Goal: Information Seeking & Learning: Compare options

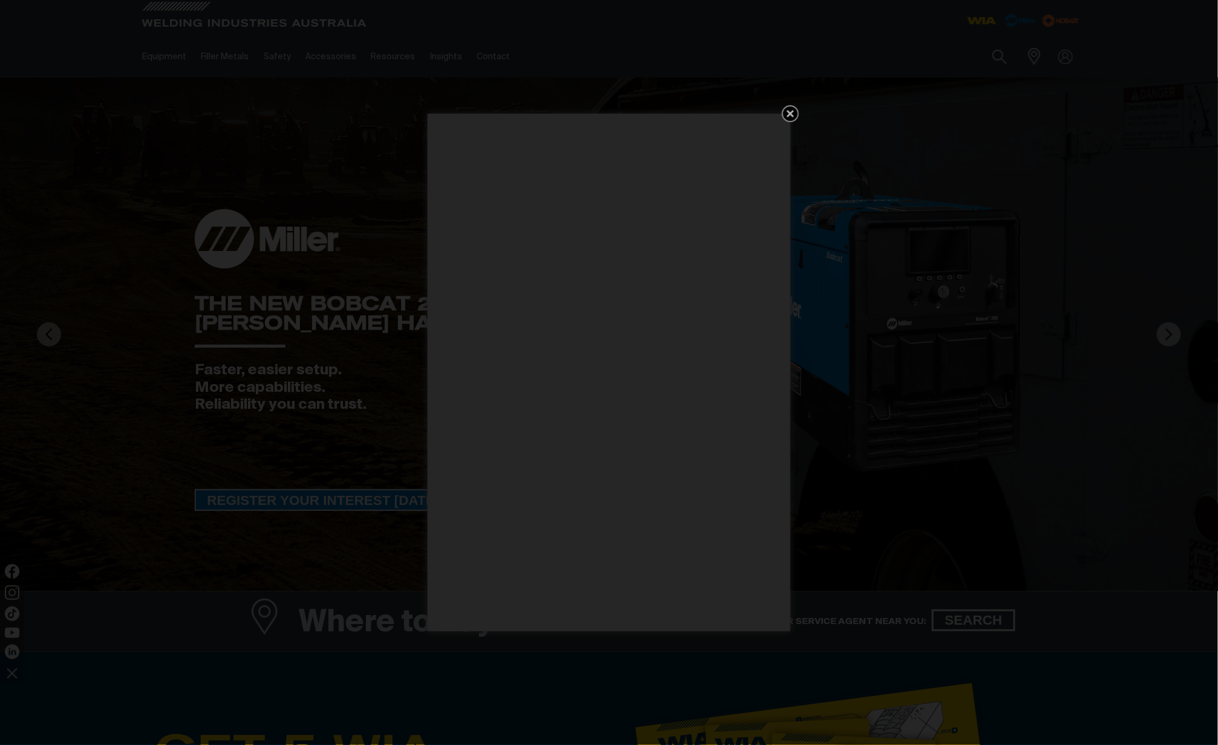
click at [787, 107] on icon "Get 5 WIA Welding Guides Free!" at bounding box center [790, 113] width 15 height 15
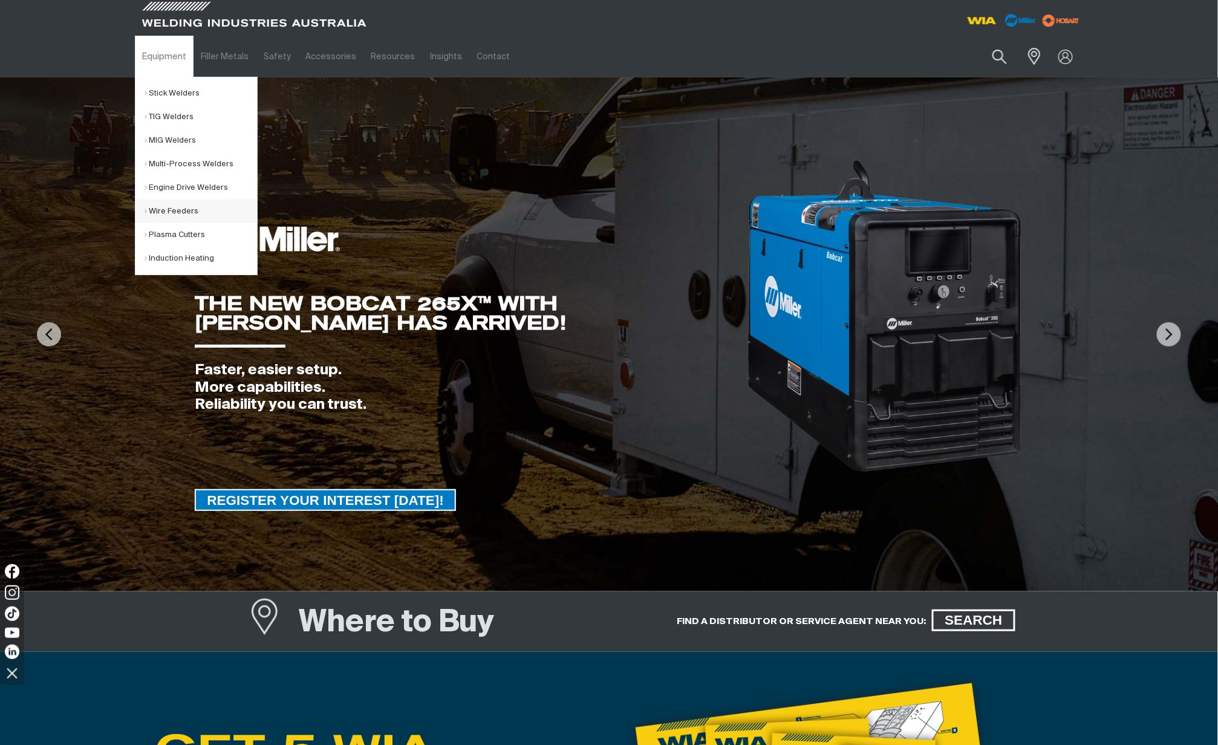
click at [170, 209] on link "Wire Feeders" at bounding box center [200, 211] width 112 height 24
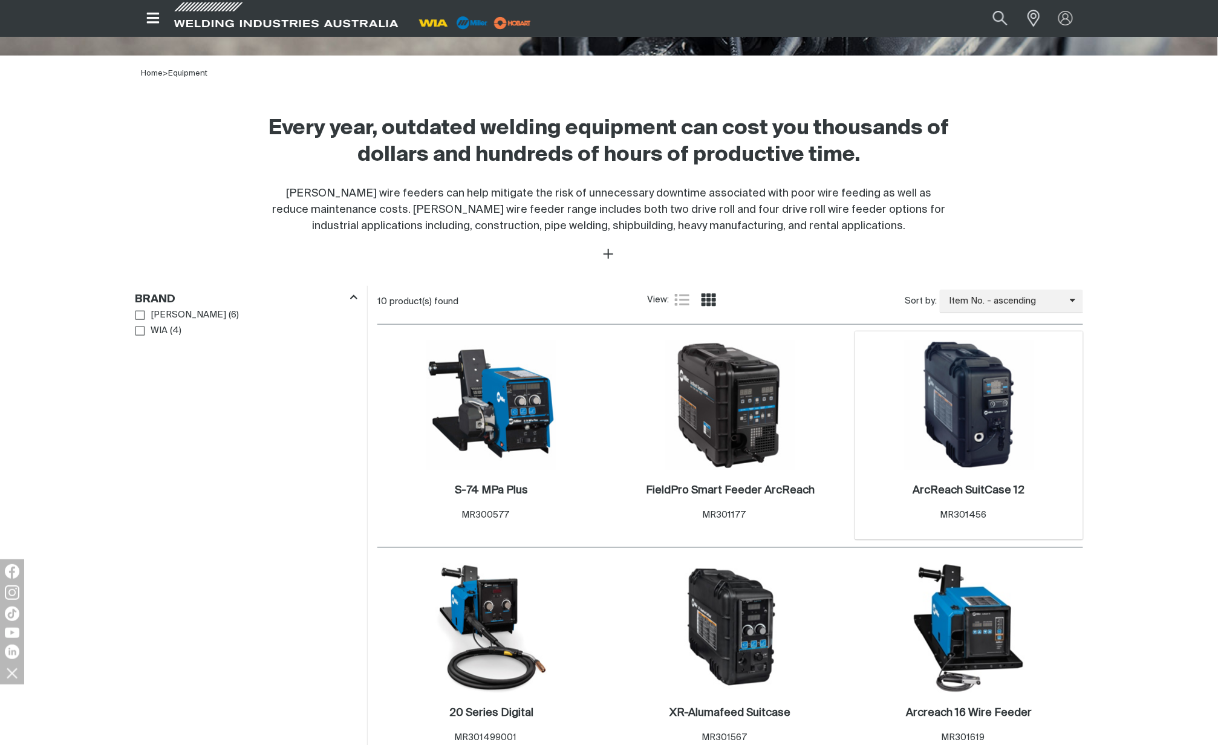
scroll to position [403, 0]
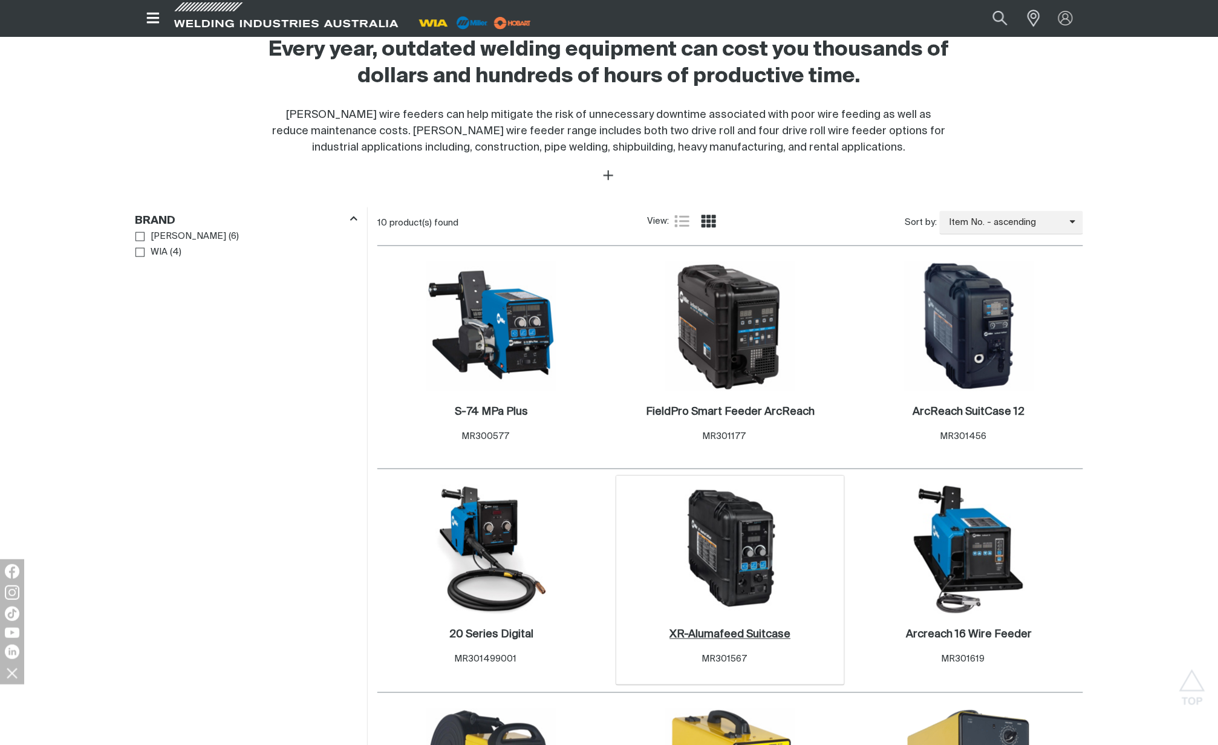
click at [734, 636] on h2 "XR-Alumafeed Suitcase ." at bounding box center [729, 634] width 121 height 11
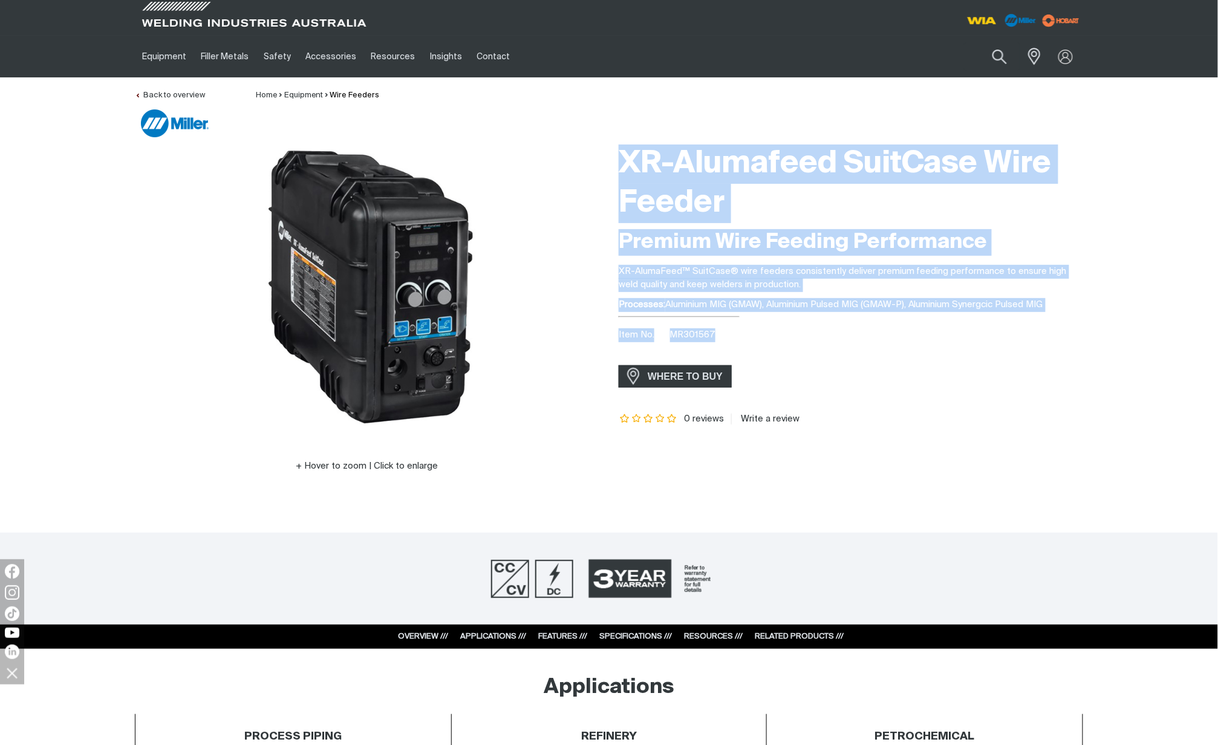
drag, startPoint x: 719, startPoint y: 334, endPoint x: 615, endPoint y: 158, distance: 204.3
click at [615, 158] on div "XR-Alumafeed SuitCase Wire Feeder Premium Wire Feeding Performance XR-AlumaFeed…" at bounding box center [851, 322] width 484 height 369
drag, startPoint x: 618, startPoint y: 155, endPoint x: 734, endPoint y: 341, distance: 218.9
click at [734, 341] on div "XR-Alumafeed SuitCase Wire Feeder Premium Wire Feeding Performance XR-AlumaFeed…" at bounding box center [850, 322] width 464 height 369
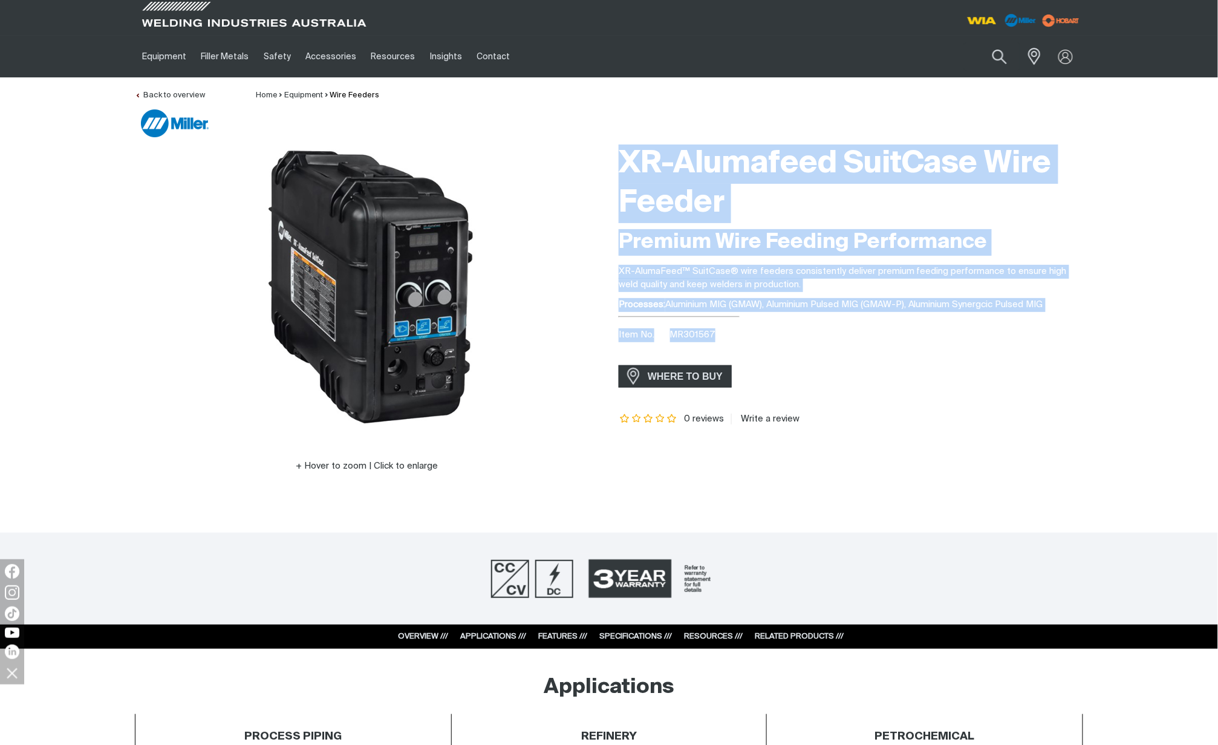
drag, startPoint x: 734, startPoint y: 341, endPoint x: 719, endPoint y: 331, distance: 17.4
click at [719, 331] on div "Item No. MR301567" at bounding box center [850, 335] width 464 height 14
drag, startPoint x: 613, startPoint y: 154, endPoint x: 742, endPoint y: 332, distance: 220.3
click at [742, 332] on div "XR-Alumafeed SuitCase Wire Feeder Premium Wire Feeding Performance XR-AlumaFeed…" at bounding box center [851, 322] width 484 height 369
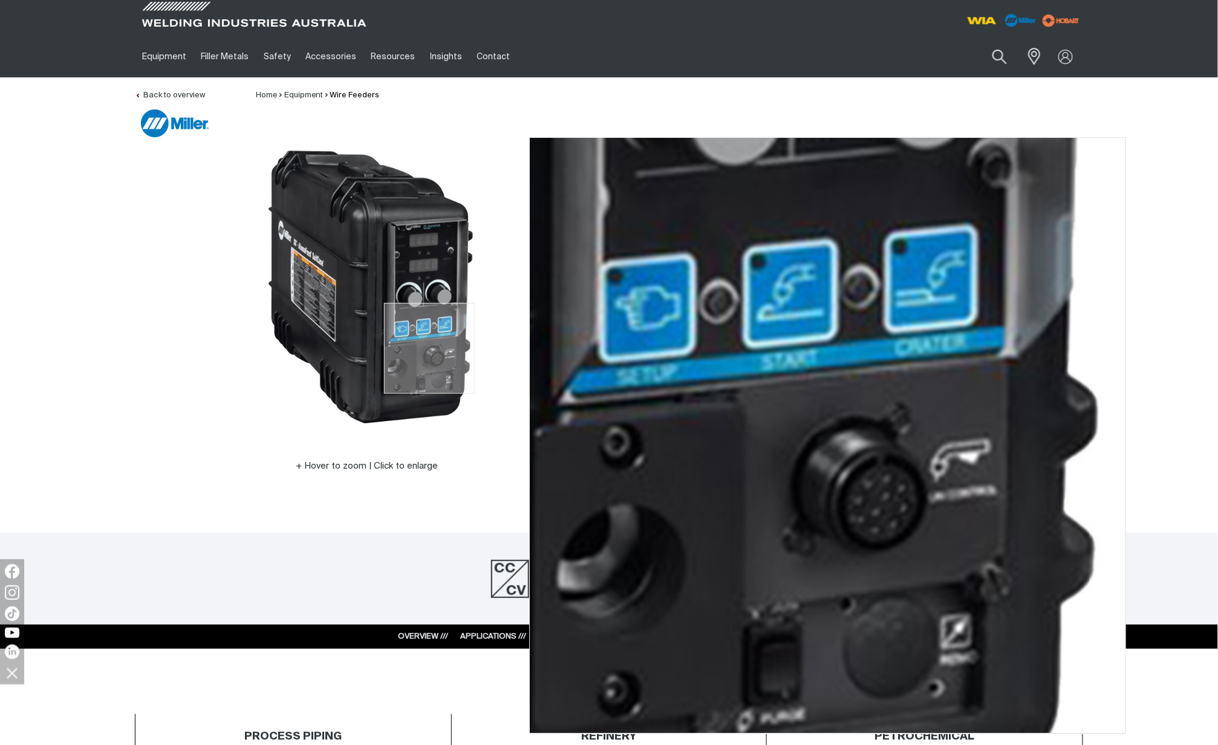
click at [429, 348] on img at bounding box center [367, 289] width 302 height 302
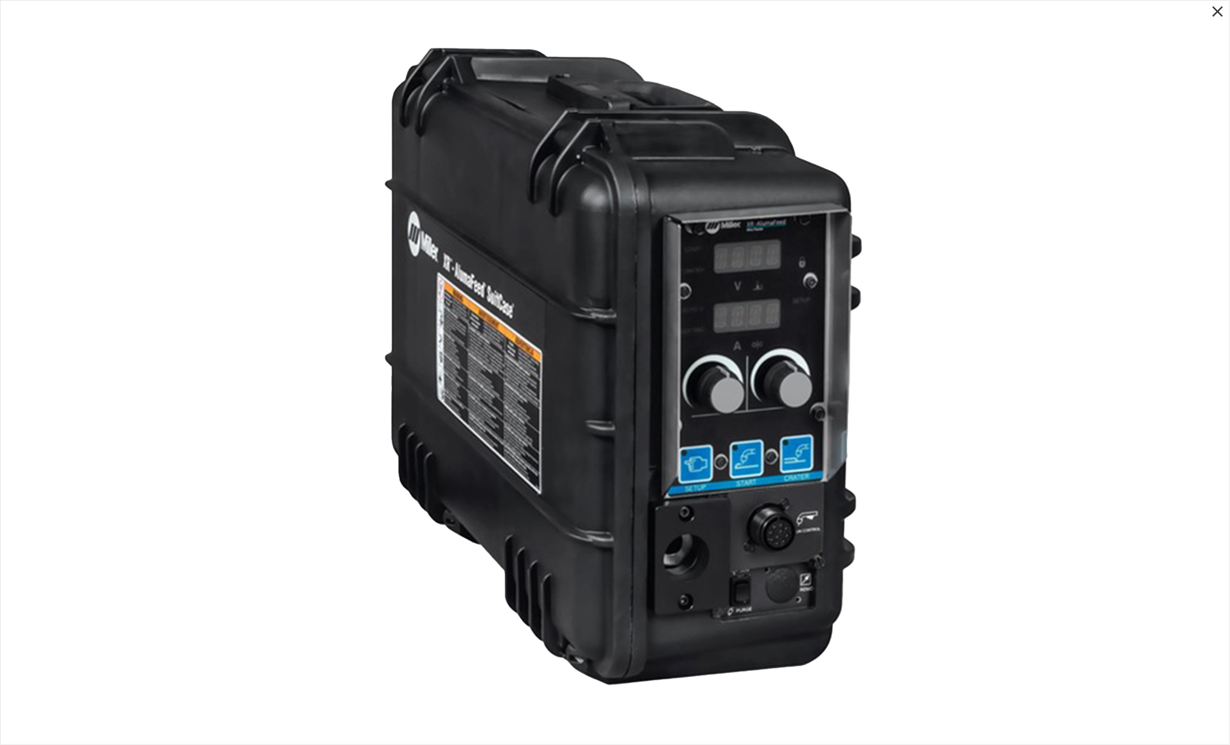
click at [699, 313] on img at bounding box center [615, 372] width 707 height 707
click at [1217, 17] on icon "Close pop-up overlay" at bounding box center [1217, 11] width 18 height 18
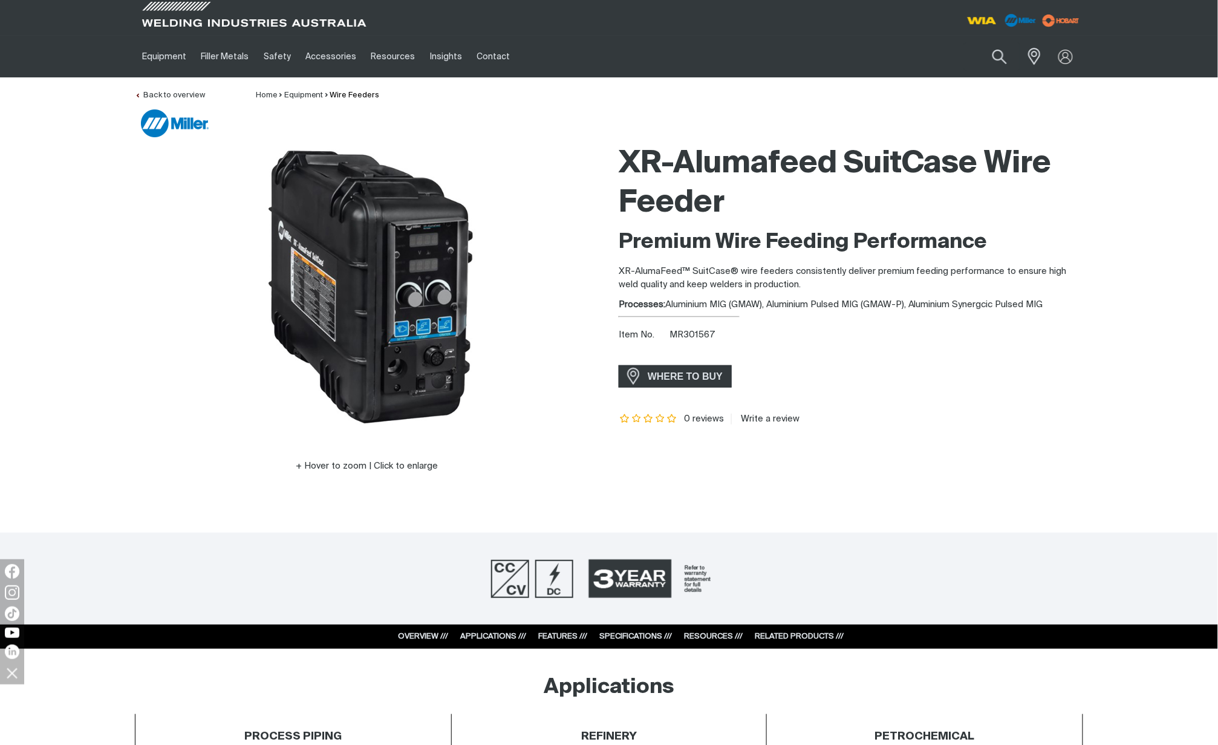
click at [757, 351] on div "XR-Alumafeed SuitCase Wire Feeder Premium Wire Feeding Performance XR-AlumaFeed…" at bounding box center [850, 322] width 464 height 369
drag, startPoint x: 721, startPoint y: 330, endPoint x: 670, endPoint y: 337, distance: 51.9
click at [670, 337] on div "Item No. MR301567" at bounding box center [850, 335] width 464 height 14
drag, startPoint x: 670, startPoint y: 337, endPoint x: 681, endPoint y: 332, distance: 11.9
copy span "MR301567"
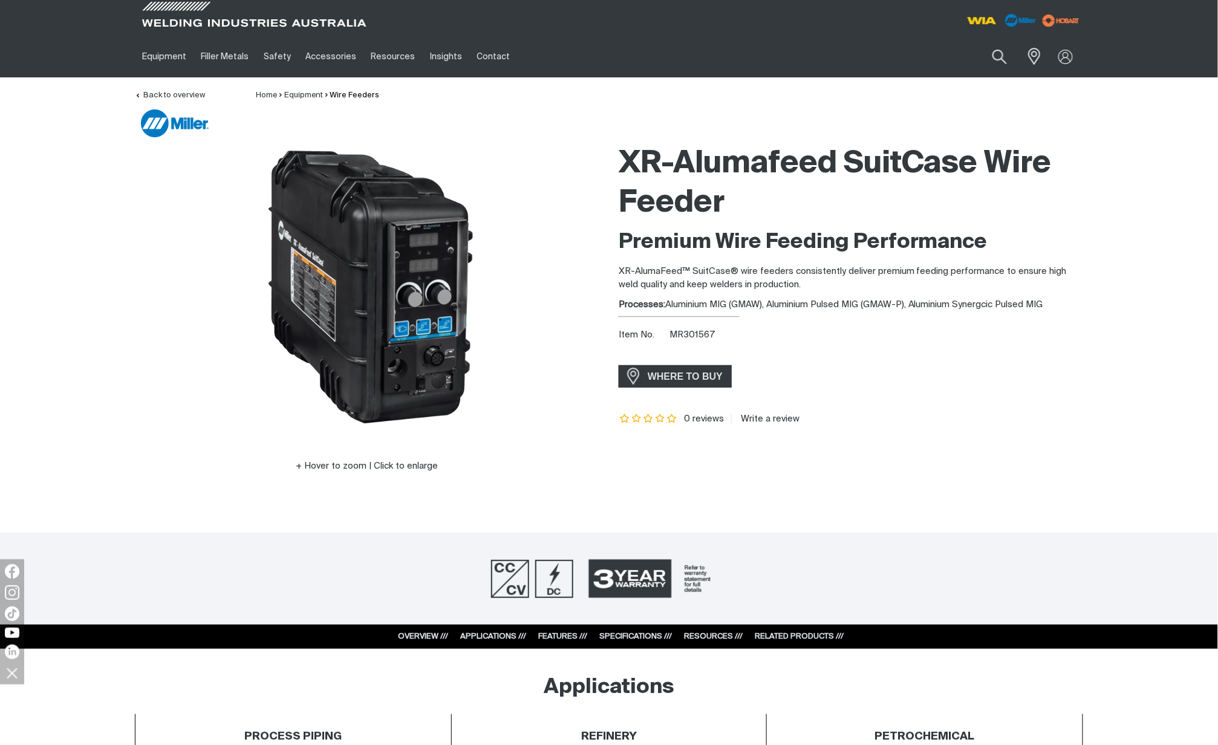
click at [907, 300] on div "Processes: Aluminium MIG (GMAW), Aluminium Pulsed MIG (GMAW-P), Aluminium Syner…" at bounding box center [850, 305] width 464 height 14
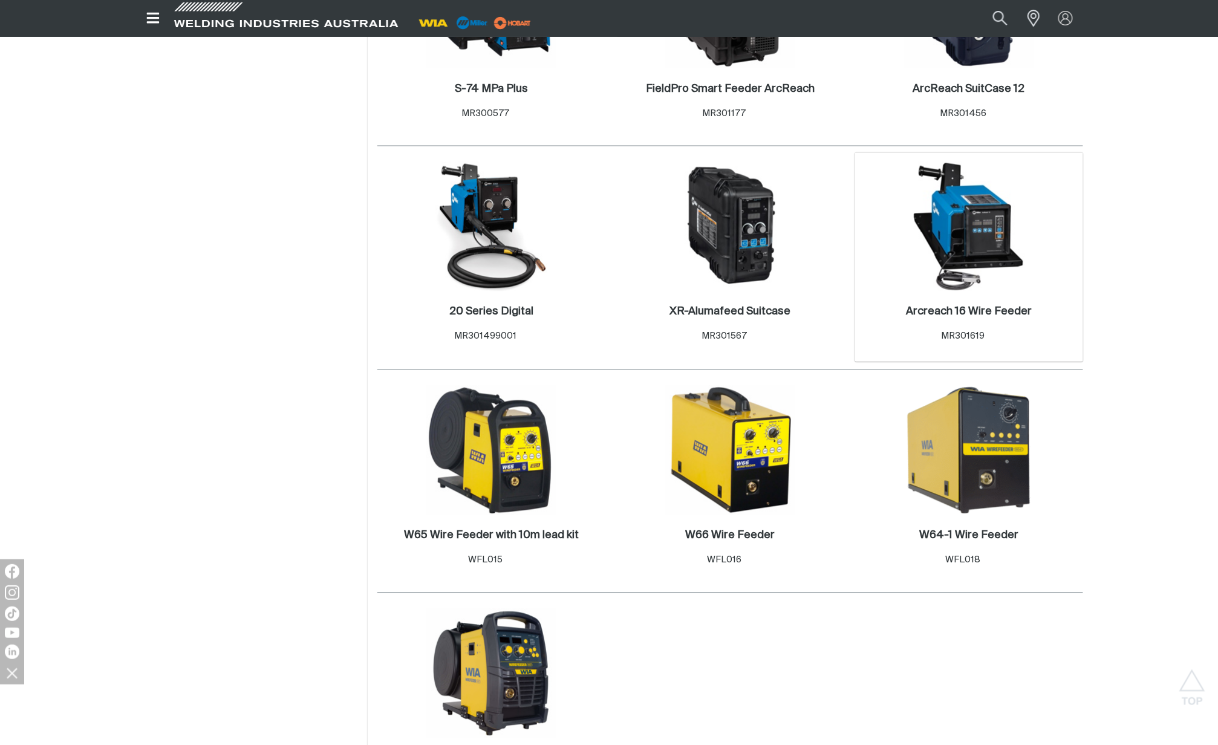
scroll to position [644, 0]
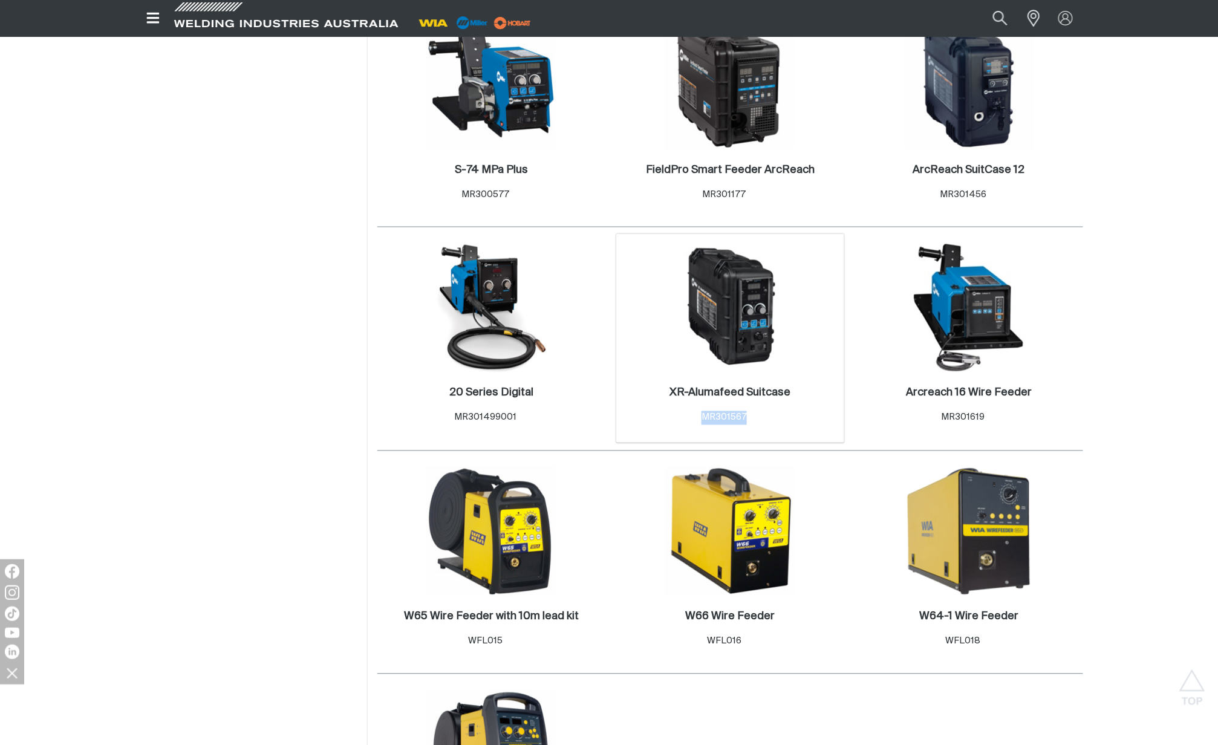
drag, startPoint x: 745, startPoint y: 417, endPoint x: 704, endPoint y: 417, distance: 41.7
click at [704, 417] on span "MR301567" at bounding box center [723, 417] width 45 height 9
drag, startPoint x: 704, startPoint y: 417, endPoint x: 727, endPoint y: 418, distance: 23.0
copy span "MR301567"
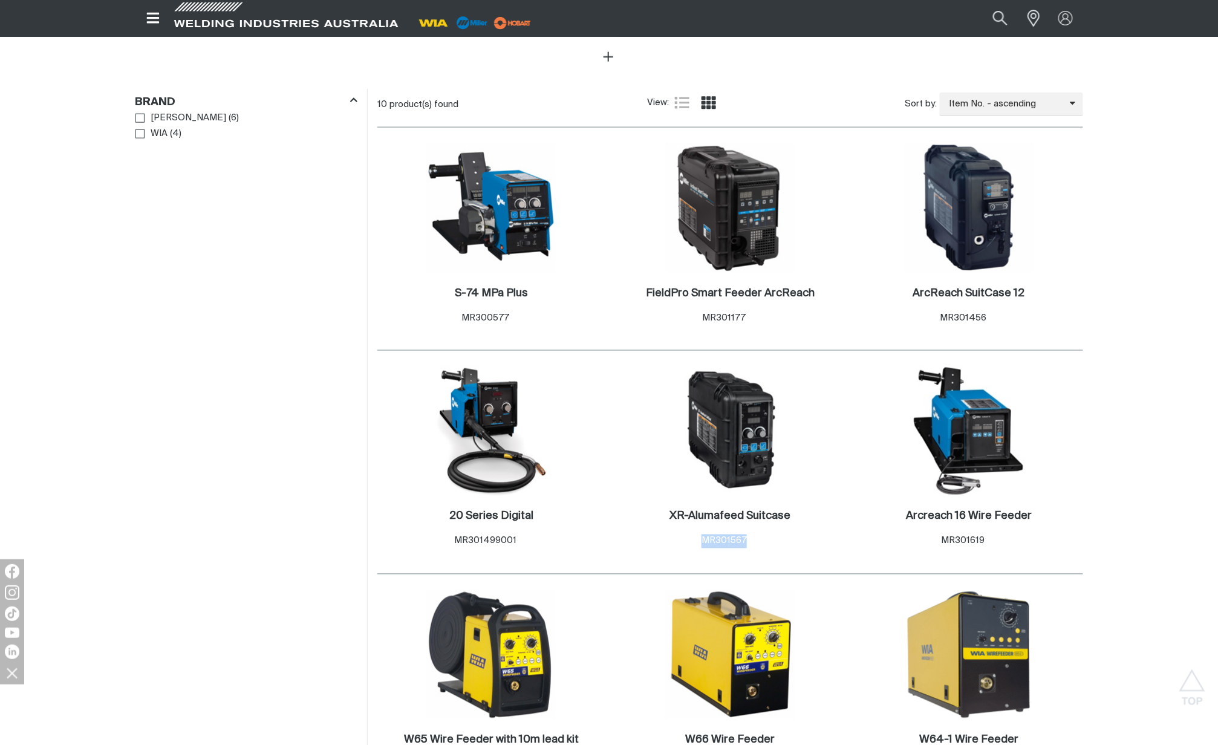
scroll to position [251, 0]
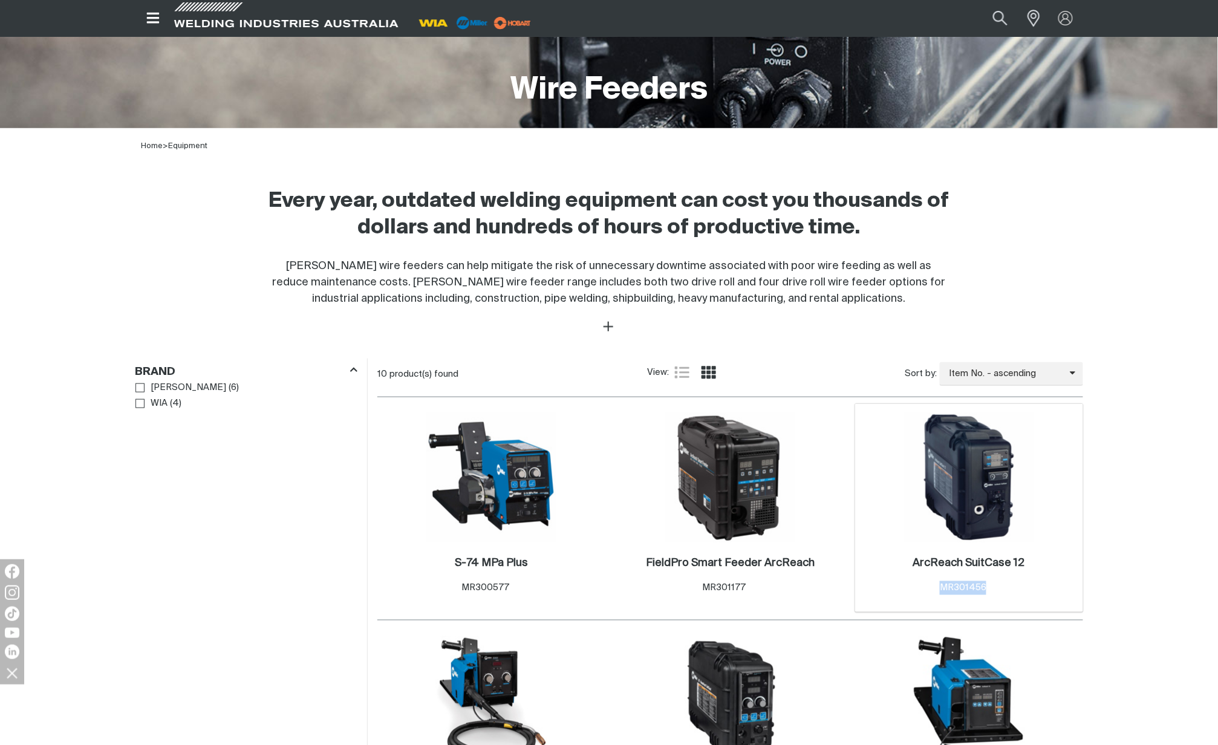
drag, startPoint x: 985, startPoint y: 588, endPoint x: 941, endPoint y: 598, distance: 45.2
click at [941, 598] on div "ArcReach SuitCase 12 . Item No. MR301456" at bounding box center [969, 577] width 216 height 53
drag, startPoint x: 941, startPoint y: 598, endPoint x: 953, endPoint y: 589, distance: 15.6
copy span "MR301456"
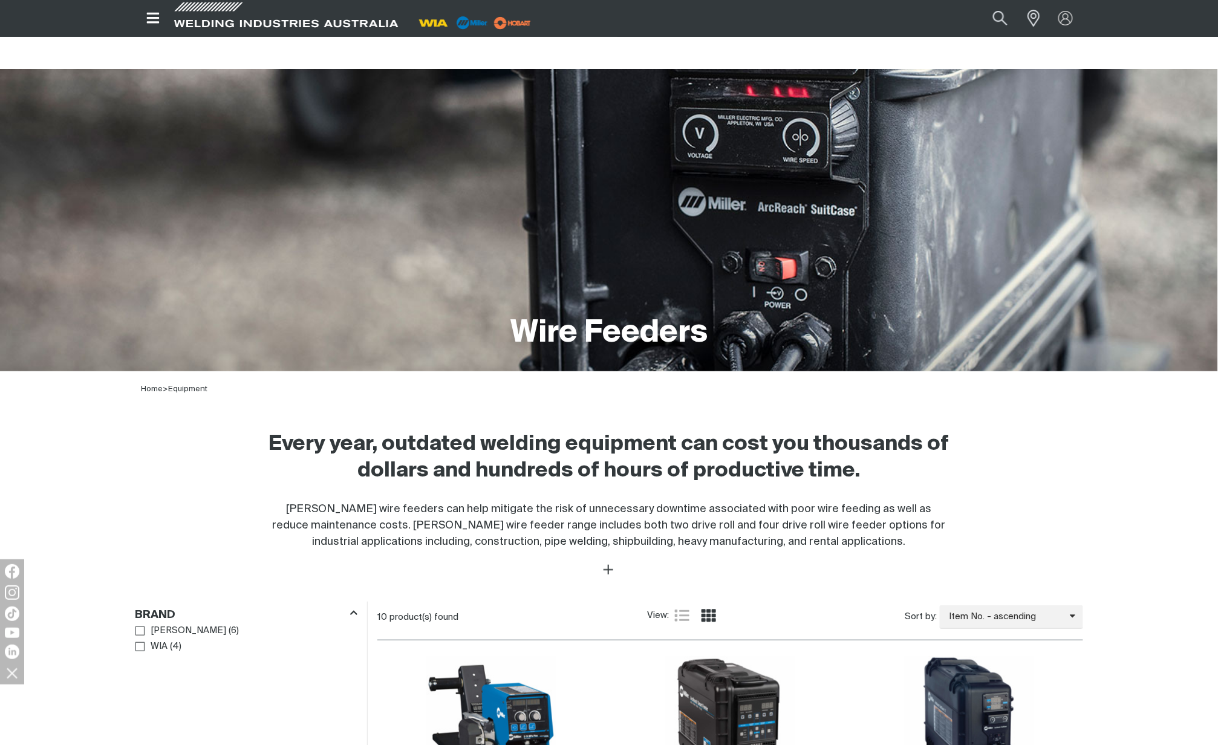
scroll to position [0, 0]
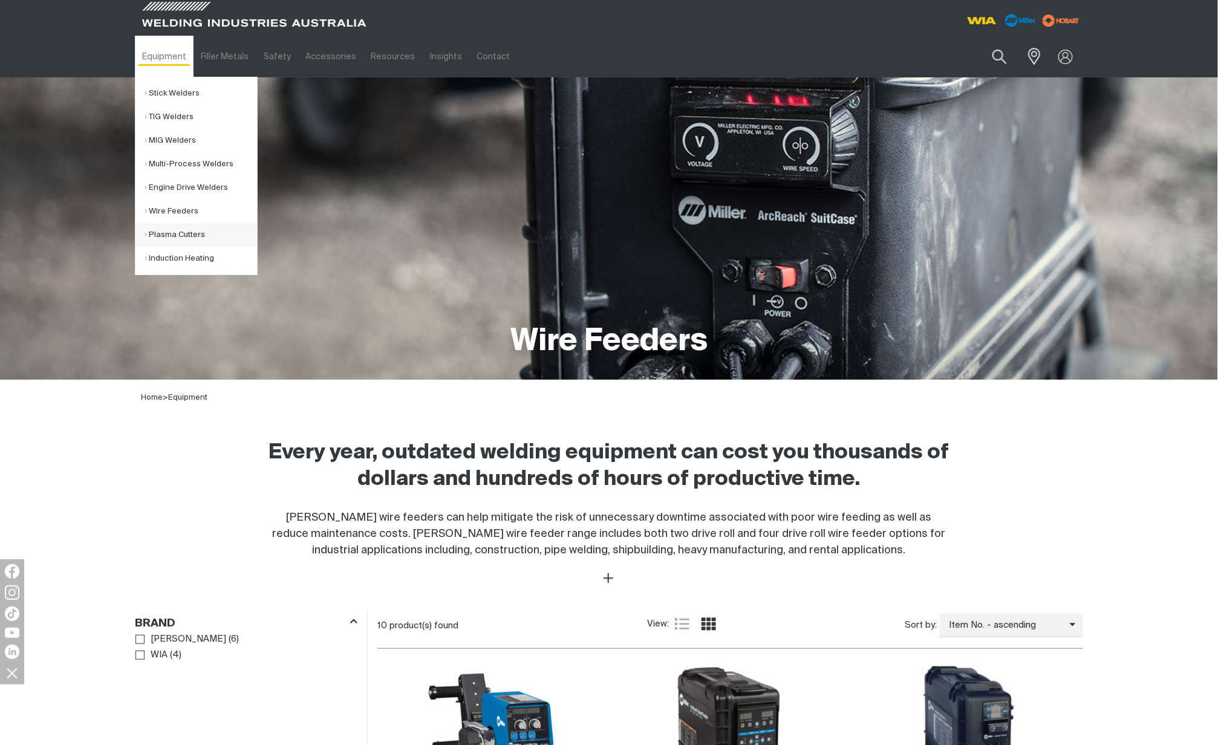
click at [184, 233] on link "Plasma Cutters" at bounding box center [200, 235] width 112 height 24
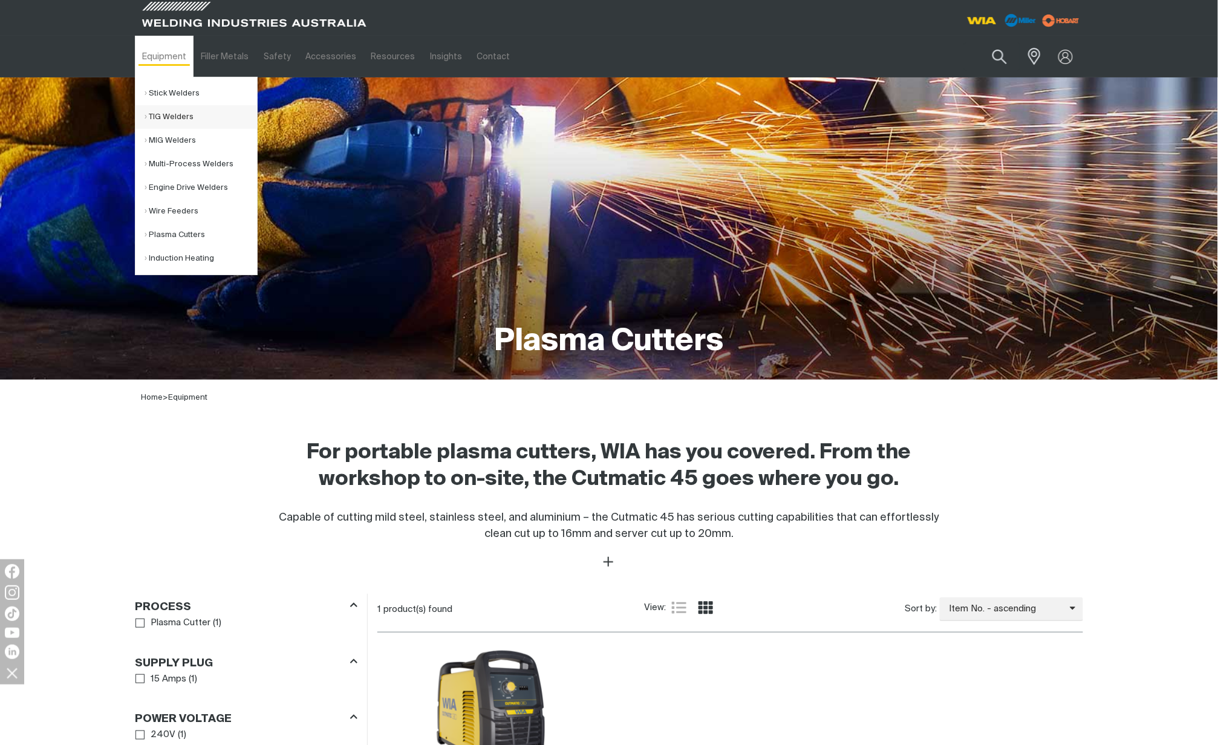
click at [185, 112] on link "TIG Welders" at bounding box center [200, 117] width 112 height 24
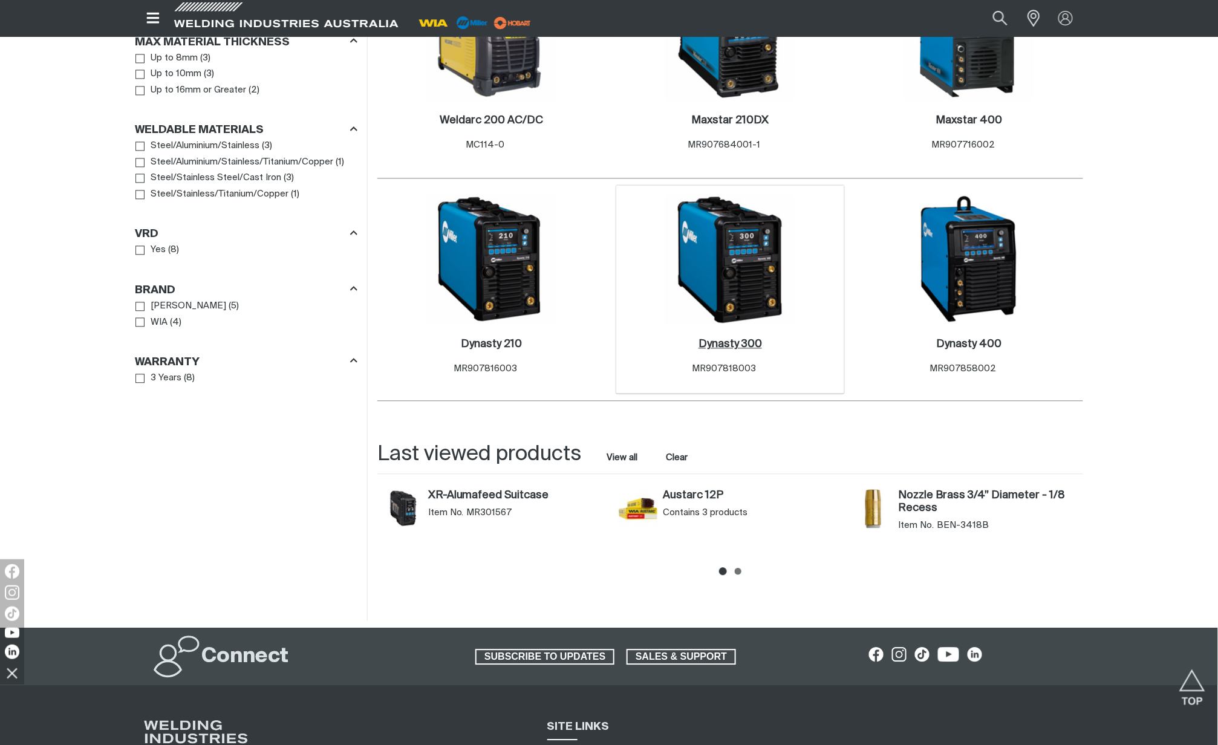
scroll to position [967, 0]
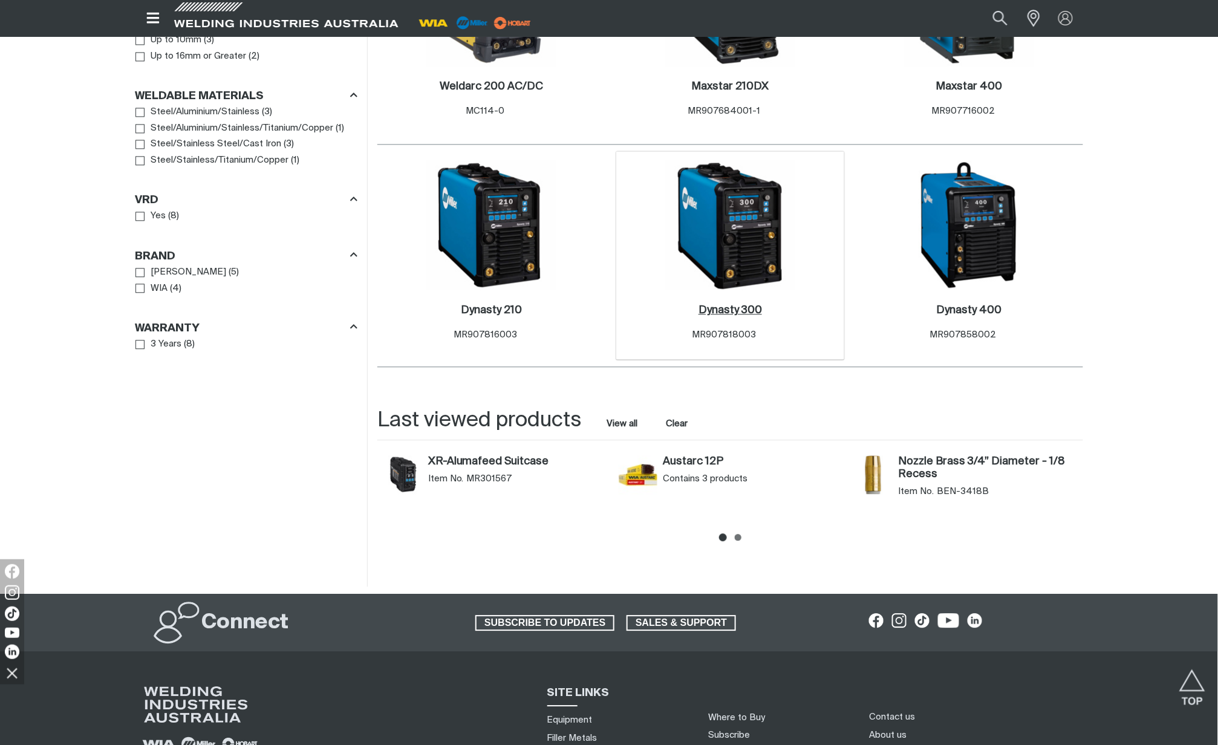
click at [736, 311] on h2 "Dynasty 300 ." at bounding box center [729, 310] width 63 height 11
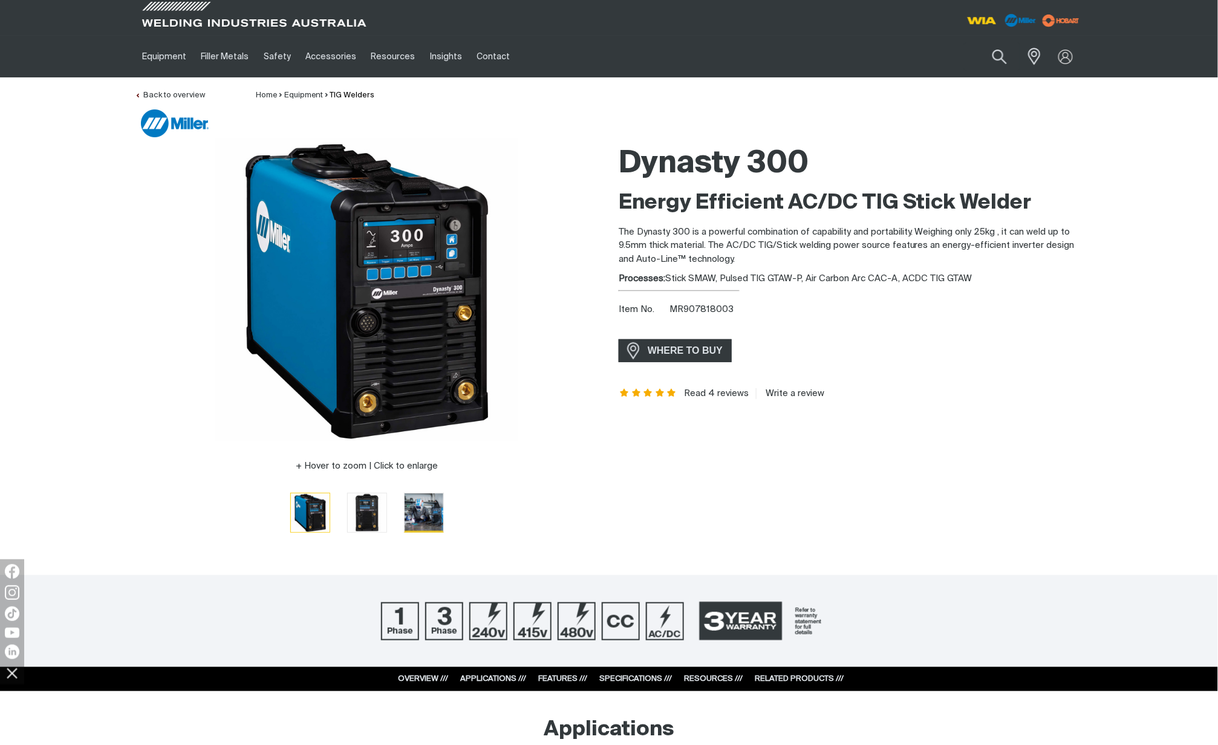
click at [419, 513] on img "Go to slide 3" at bounding box center [423, 512] width 39 height 39
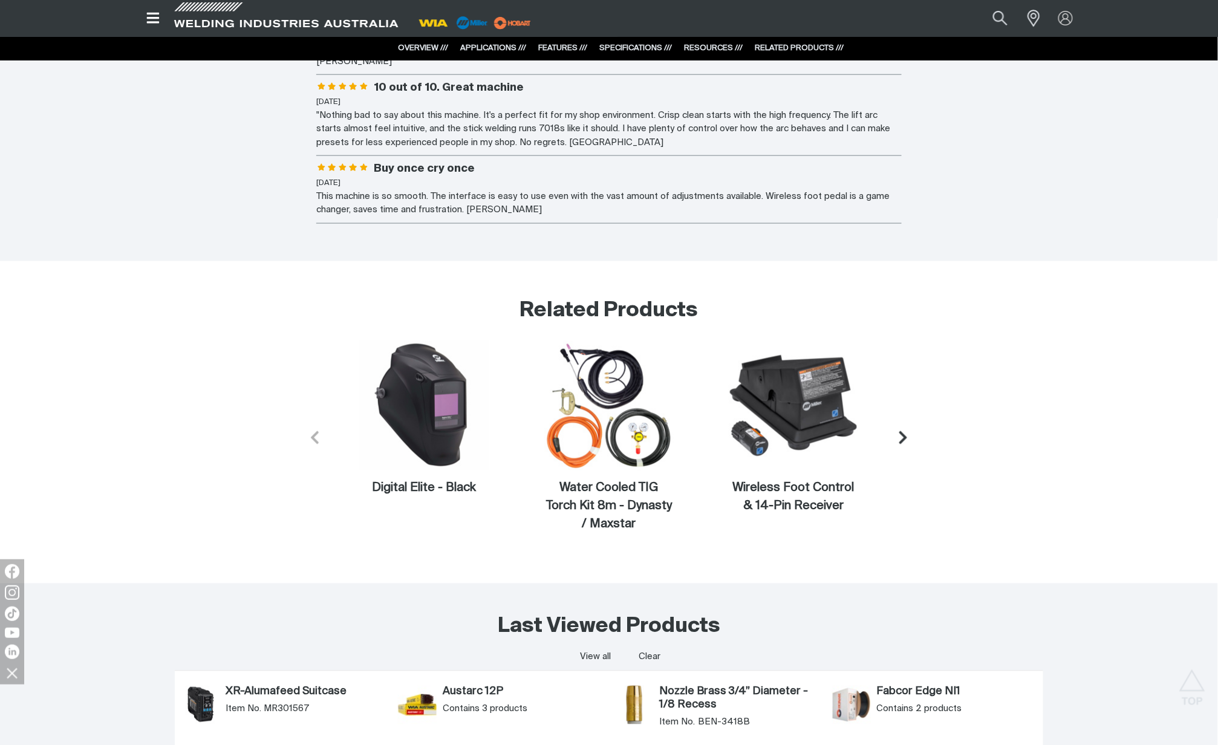
scroll to position [4272, 0]
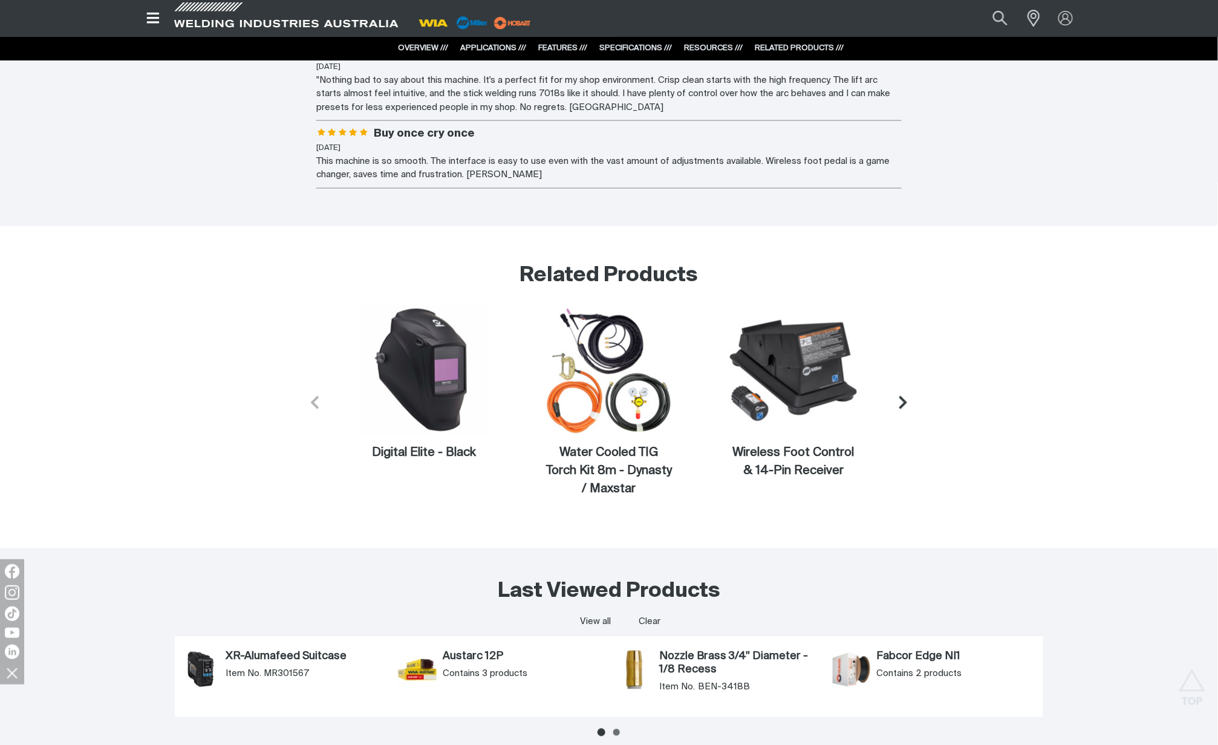
drag, startPoint x: 808, startPoint y: 446, endPoint x: 1043, endPoint y: 357, distance: 251.4
click at [1043, 357] on div "Related Products . Digital Elite - Black Water Cooled TIG Torch Kit 8m - Dynast…" at bounding box center [609, 378] width 948 height 290
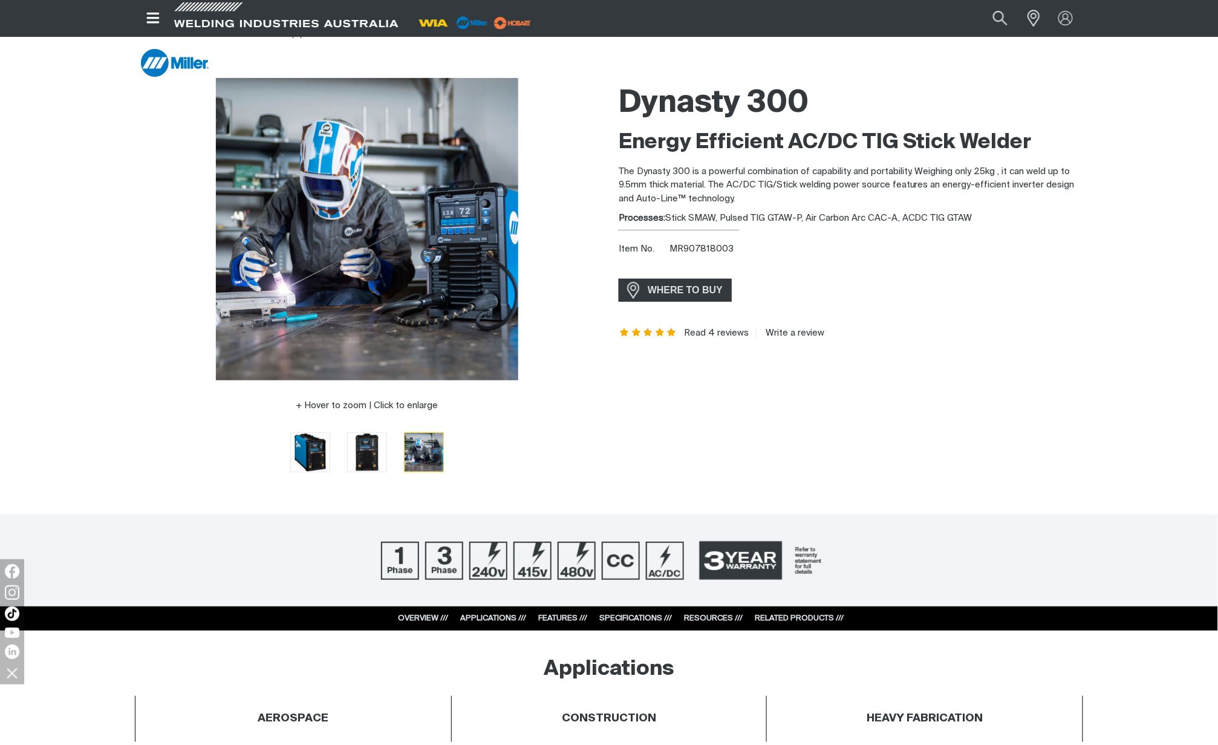
scroll to position [0, 0]
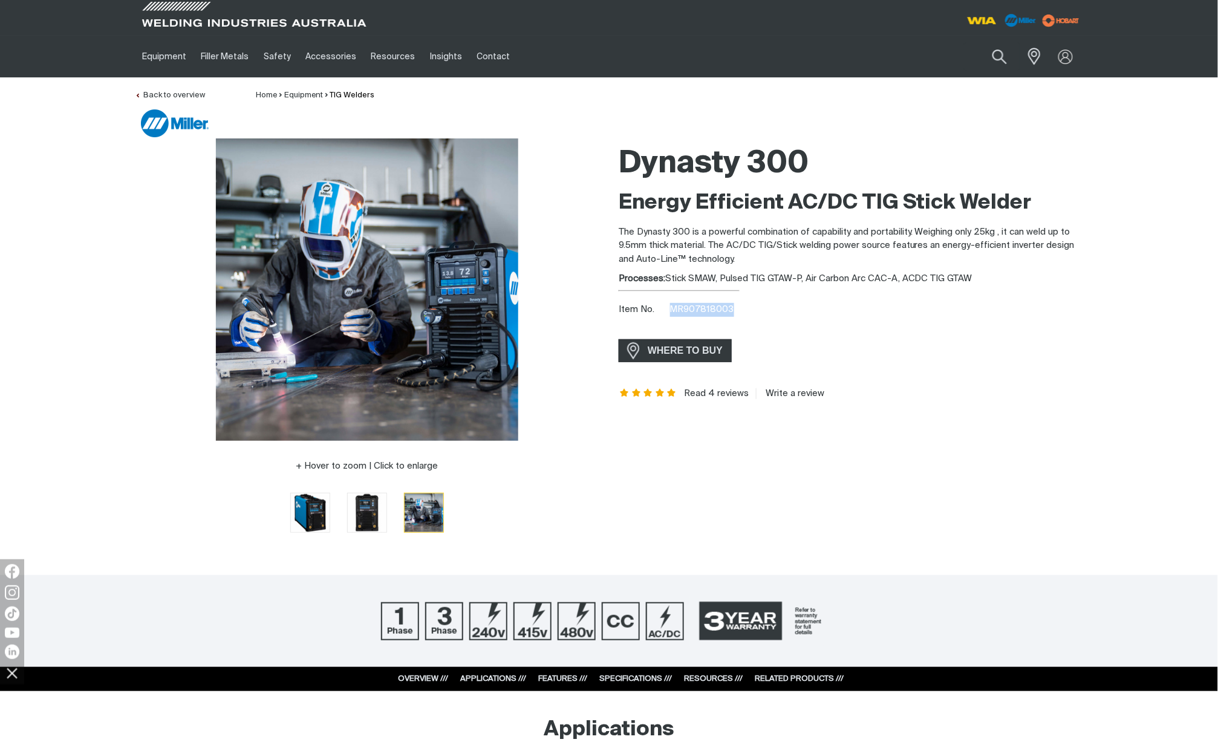
drag, startPoint x: 731, startPoint y: 306, endPoint x: 669, endPoint y: 313, distance: 63.2
click at [669, 313] on div "Item No. MR907818003" at bounding box center [850, 310] width 464 height 14
drag, startPoint x: 669, startPoint y: 313, endPoint x: 692, endPoint y: 311, distance: 23.6
copy span "MR907818003"
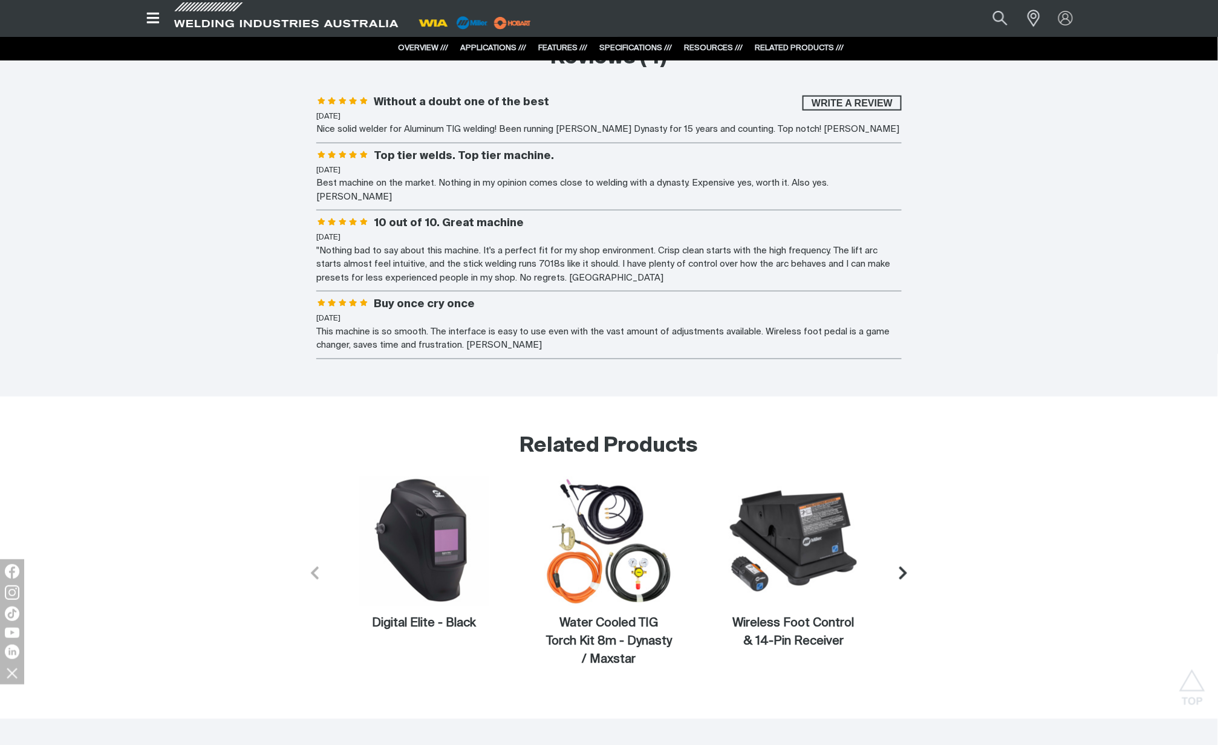
scroll to position [4191, 0]
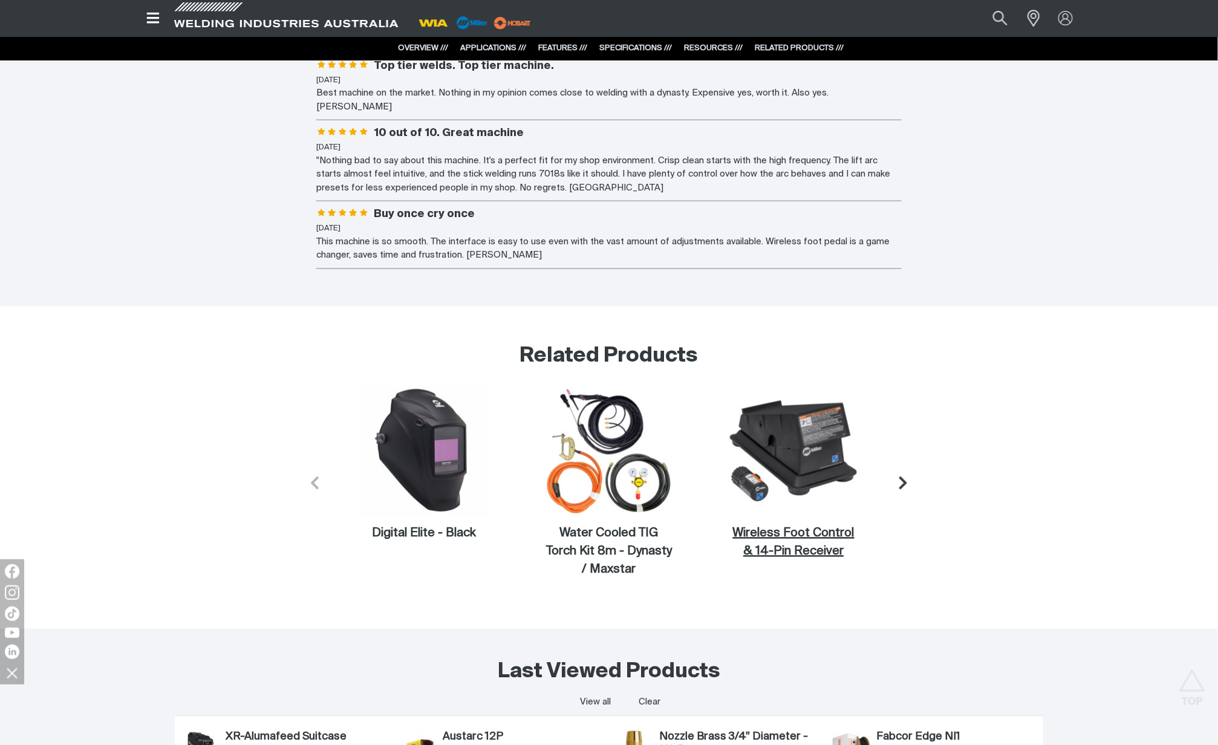
click at [808, 538] on figcaption "Wireless Foot Control & 14-Pin Receiver" at bounding box center [792, 543] width 129 height 36
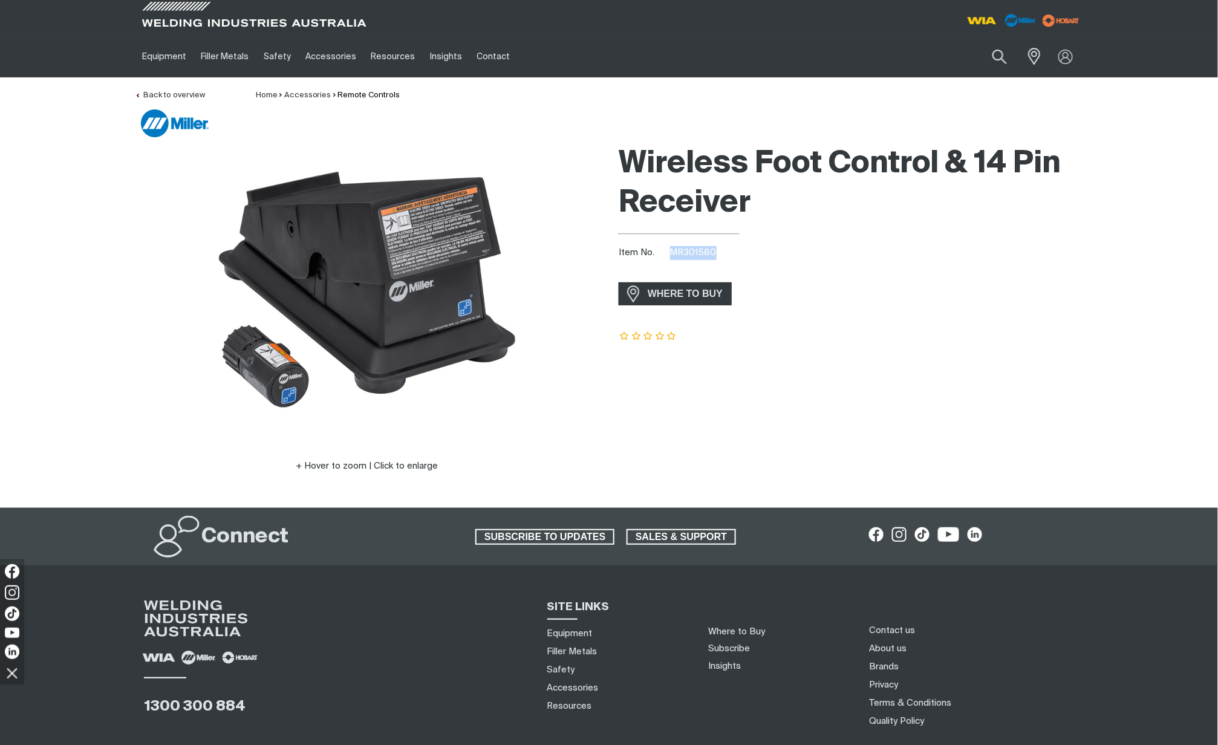
drag, startPoint x: 718, startPoint y: 248, endPoint x: 670, endPoint y: 251, distance: 47.9
click at [670, 251] on div "Item No. MR301580" at bounding box center [850, 253] width 464 height 14
copy span "MR301580"
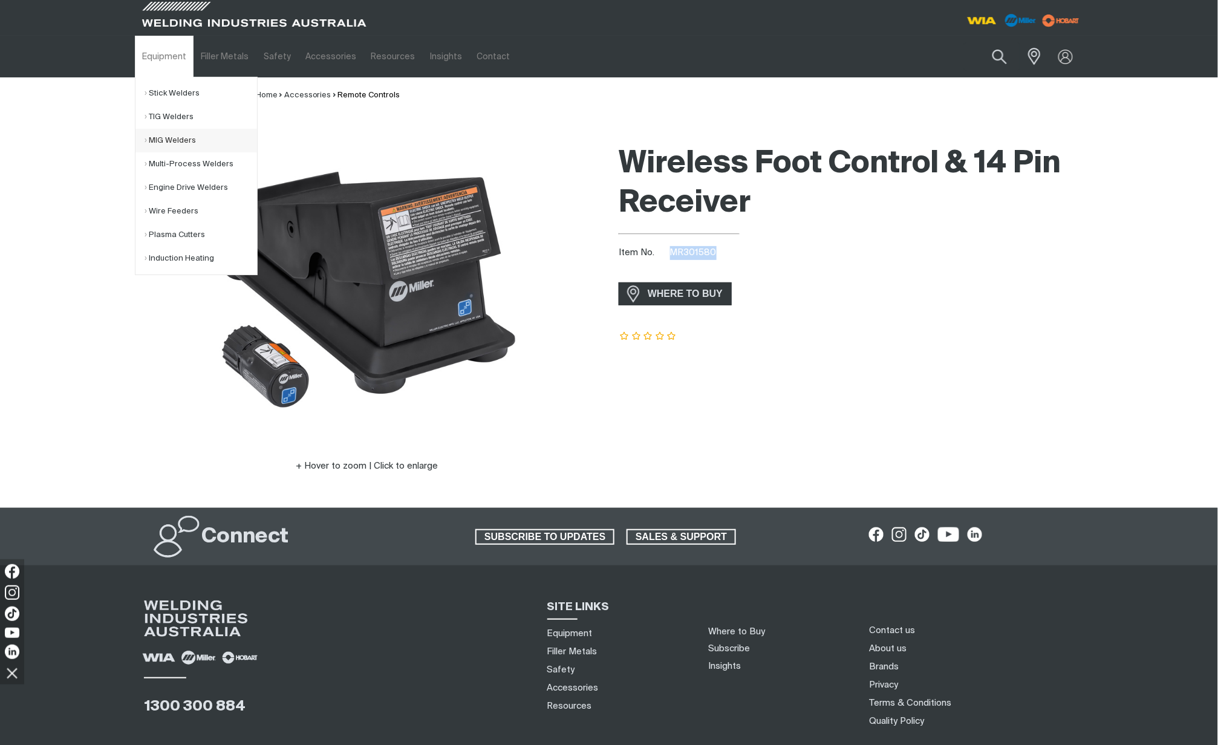
click at [181, 141] on link "MIG Welders" at bounding box center [200, 141] width 112 height 24
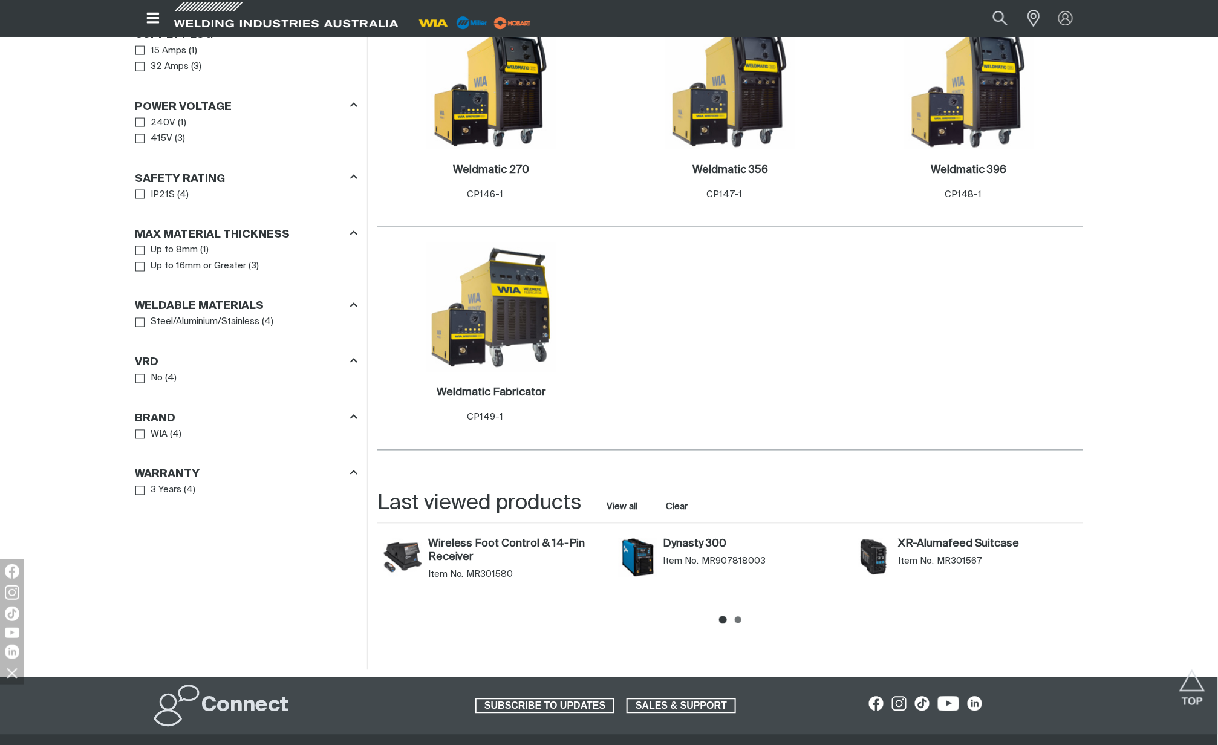
scroll to position [477, 0]
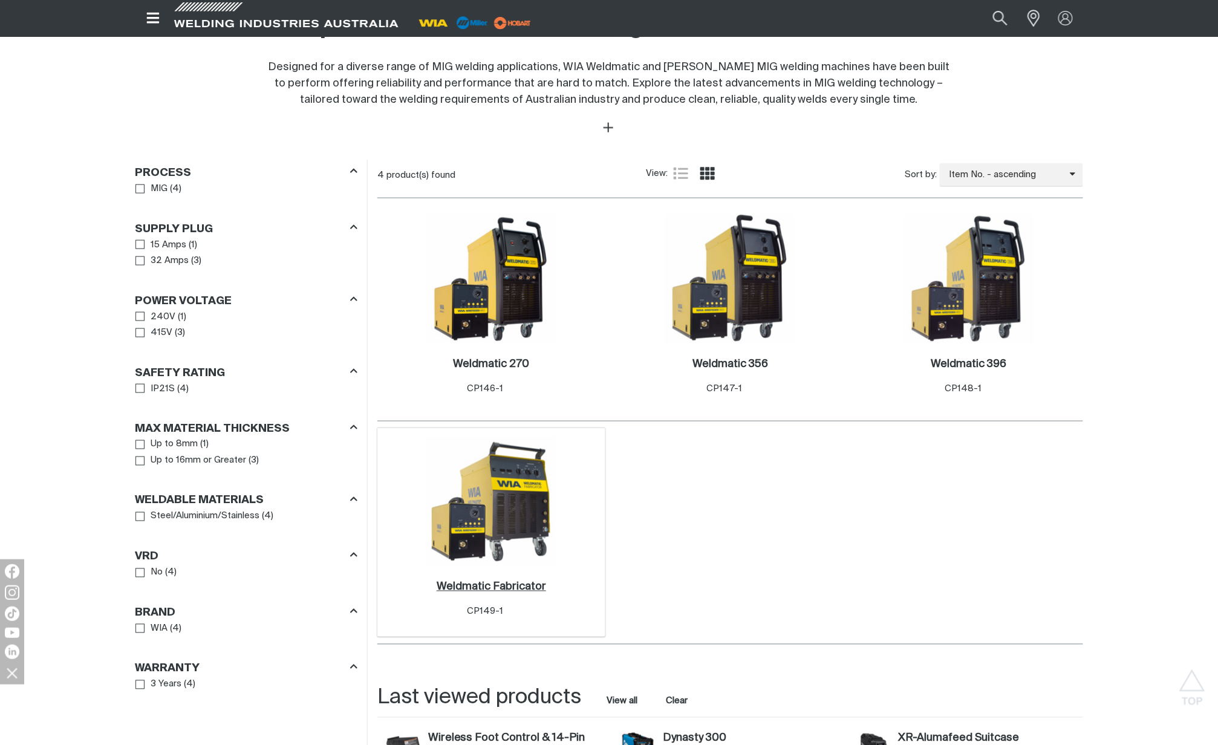
click at [493, 590] on h2 "Weldmatic Fabricator ." at bounding box center [490, 587] width 109 height 11
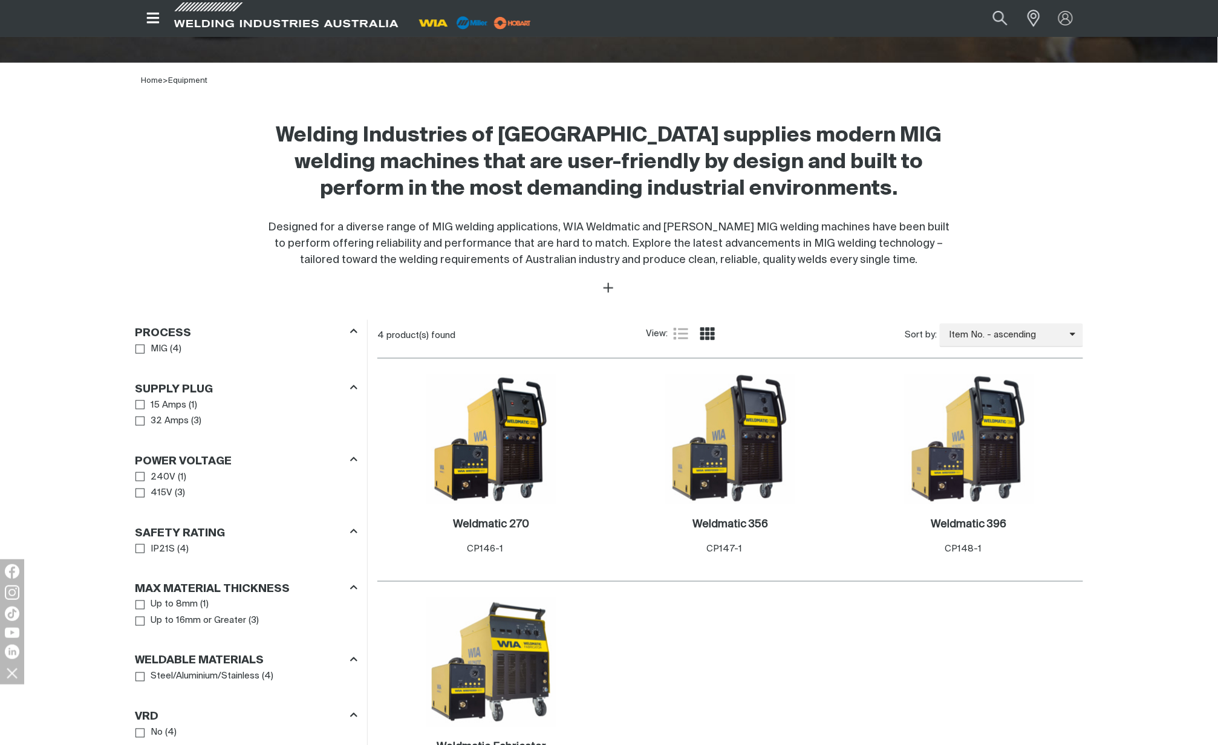
scroll to position [477, 0]
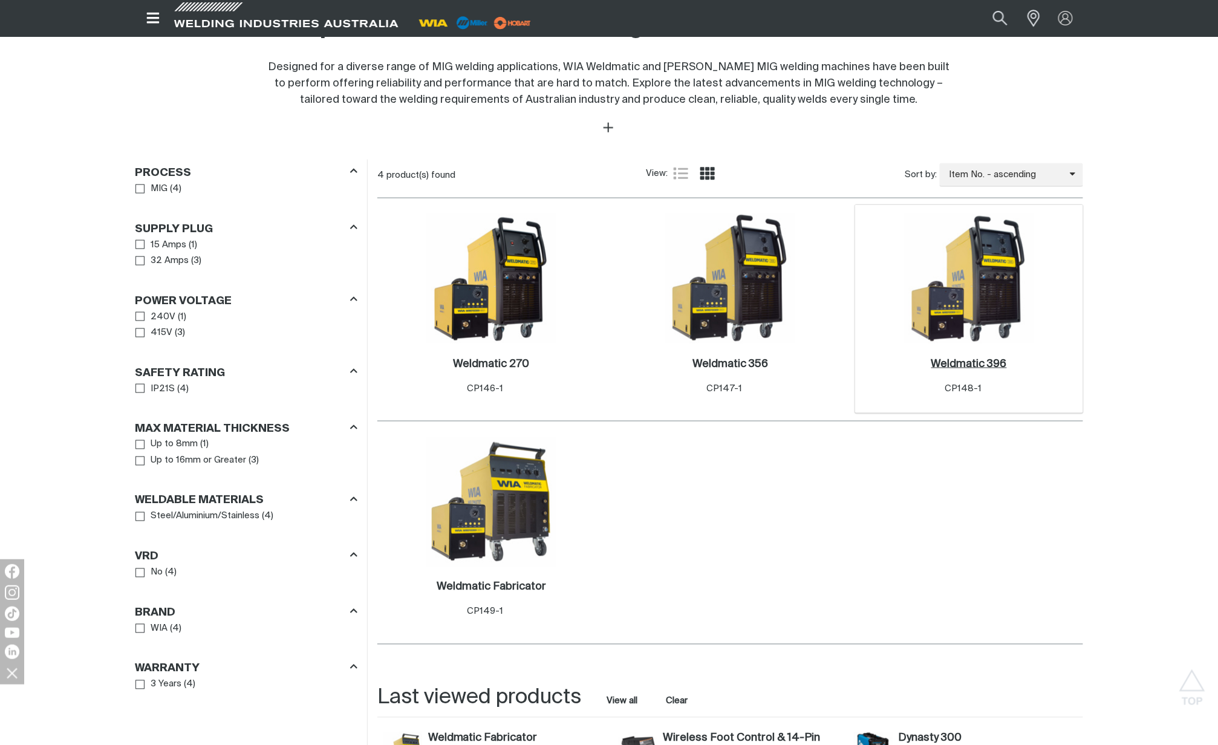
click at [990, 369] on h2 "Weldmatic 396 ." at bounding box center [969, 363] width 76 height 11
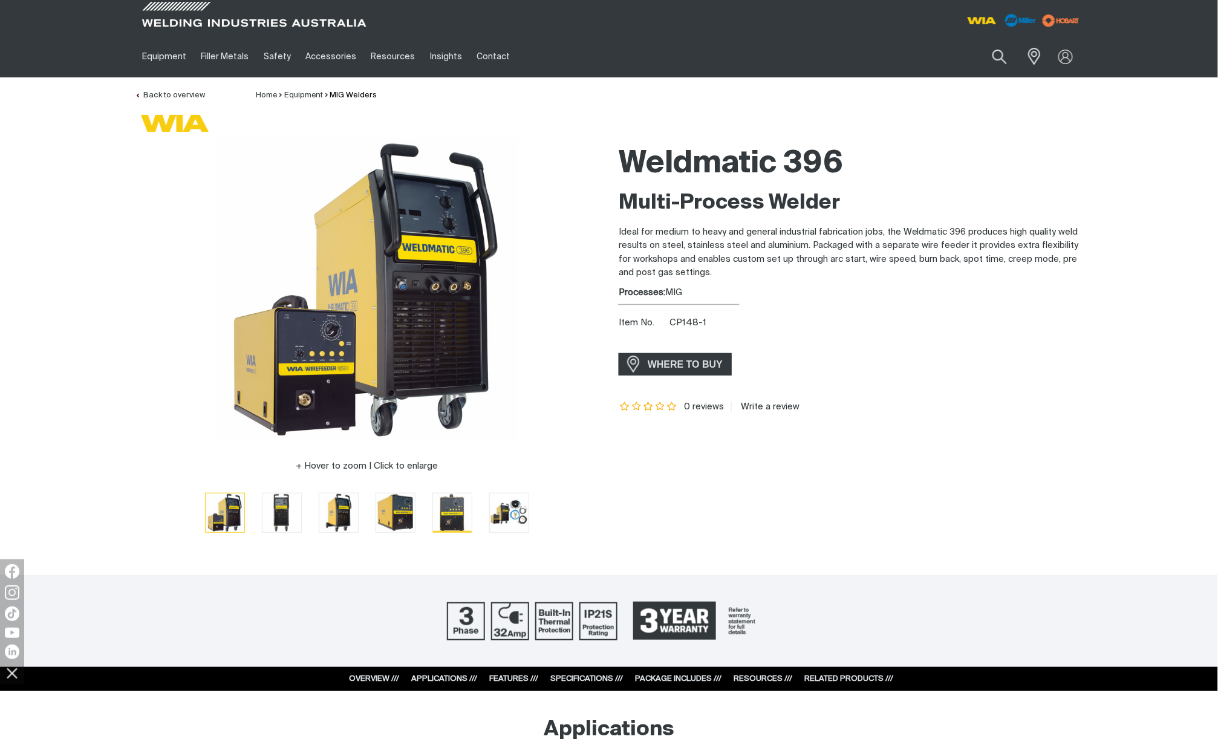
click at [444, 508] on img "Go to slide 5" at bounding box center [452, 512] width 39 height 39
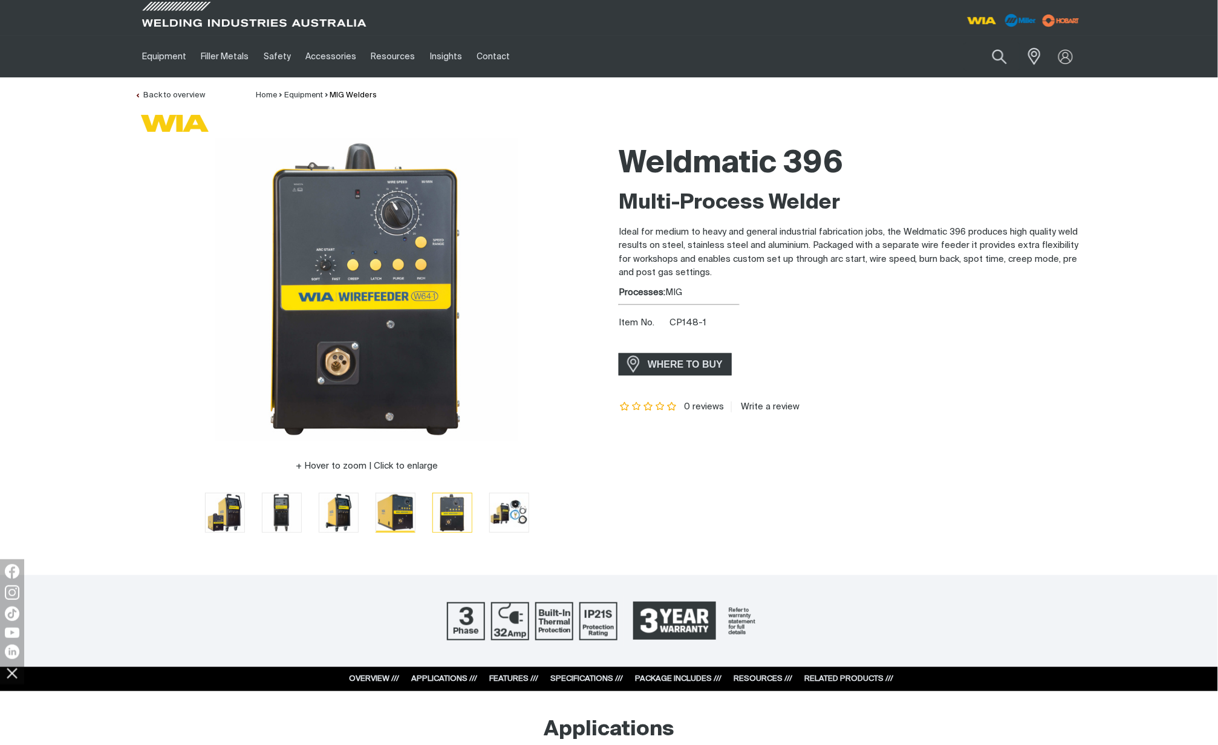
click at [401, 511] on img "Go to slide 4" at bounding box center [395, 512] width 39 height 39
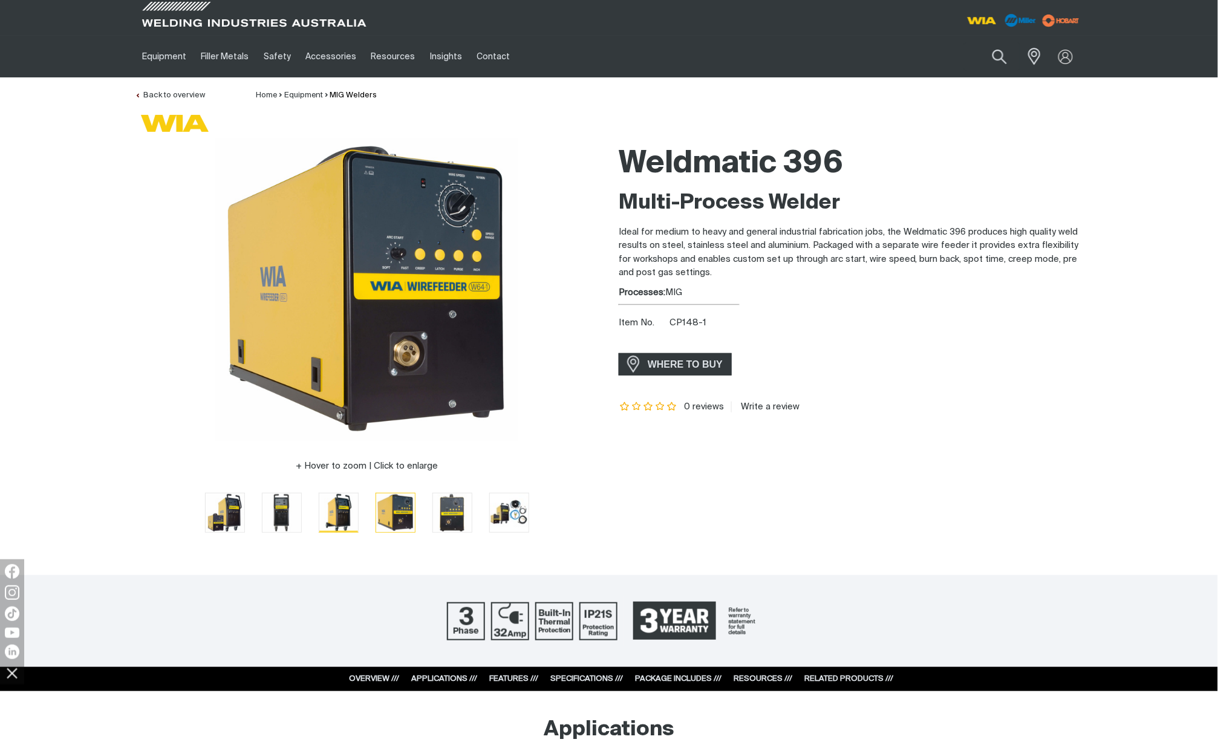
click at [351, 509] on img "Go to slide 3" at bounding box center [338, 512] width 39 height 39
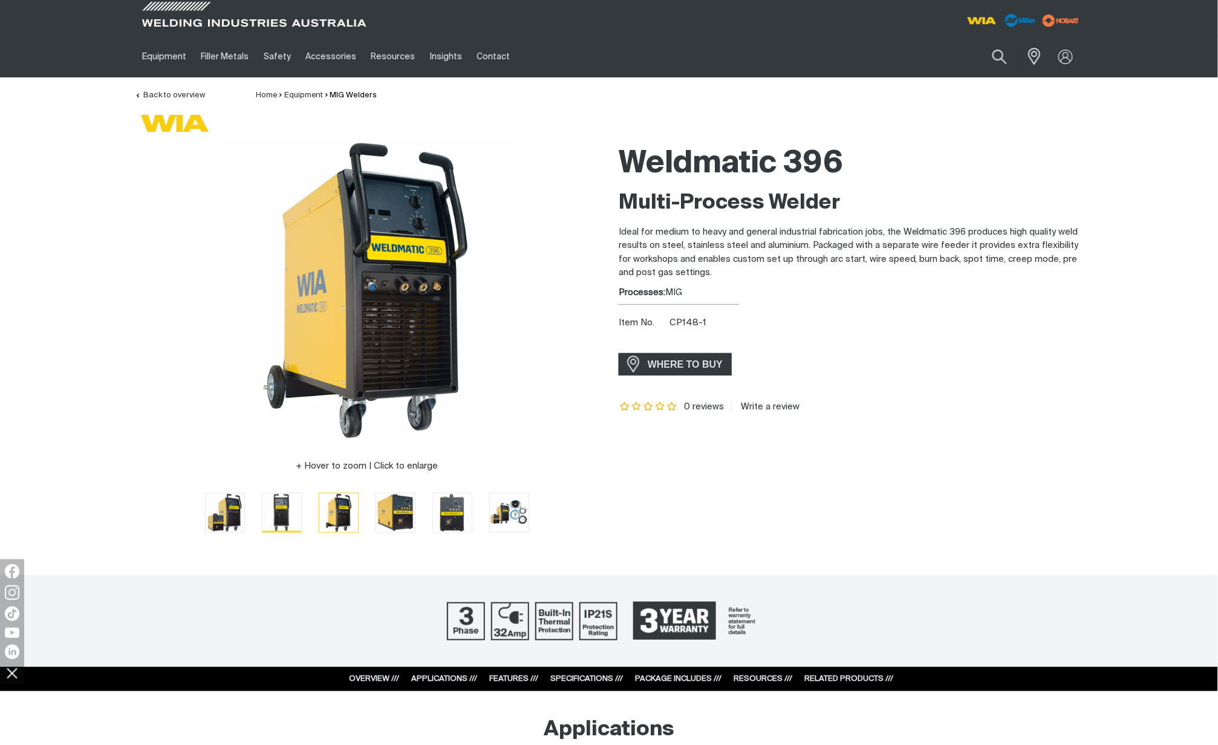
click at [291, 508] on img "Go to slide 2" at bounding box center [281, 512] width 39 height 39
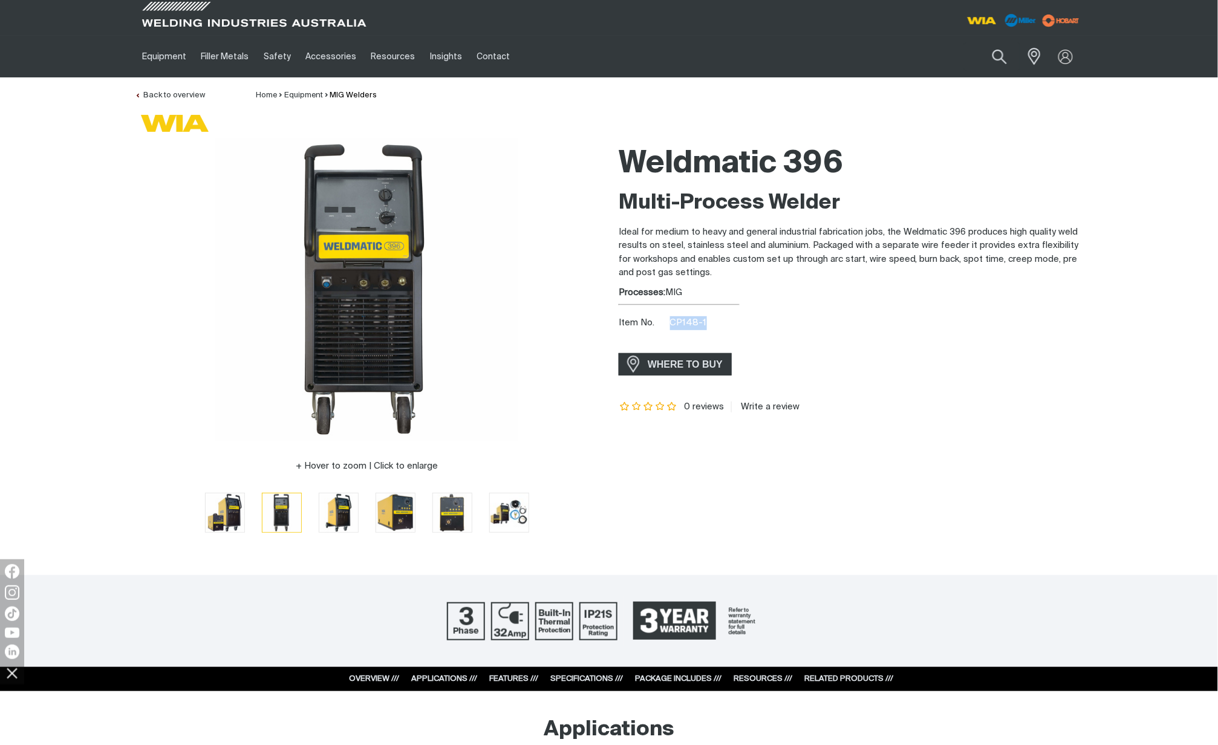
drag, startPoint x: 707, startPoint y: 319, endPoint x: 668, endPoint y: 319, distance: 39.3
click at [668, 319] on div "Item No. CP148-1" at bounding box center [850, 323] width 464 height 14
drag, startPoint x: 668, startPoint y: 319, endPoint x: 697, endPoint y: 322, distance: 29.2
copy span "CP148-1"
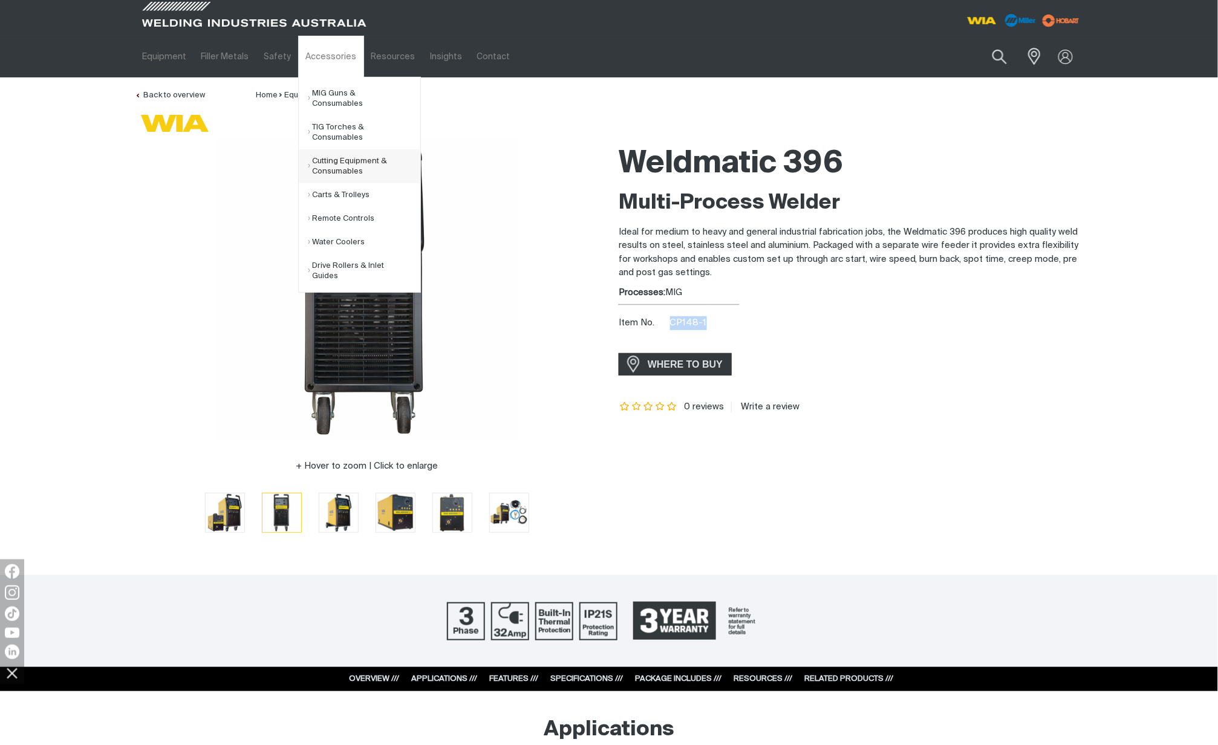
click at [358, 170] on link "Cutting Equipment & Consumables" at bounding box center [364, 166] width 112 height 34
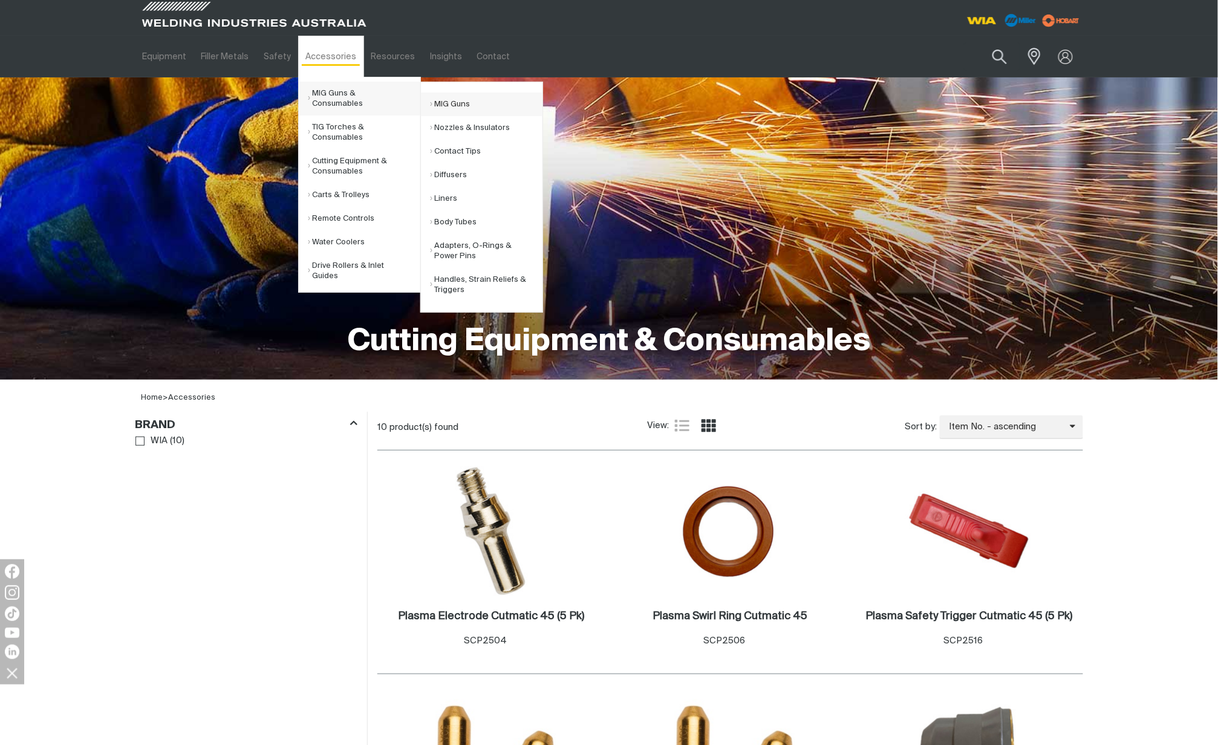
click at [472, 100] on link "MIG Guns" at bounding box center [486, 104] width 112 height 24
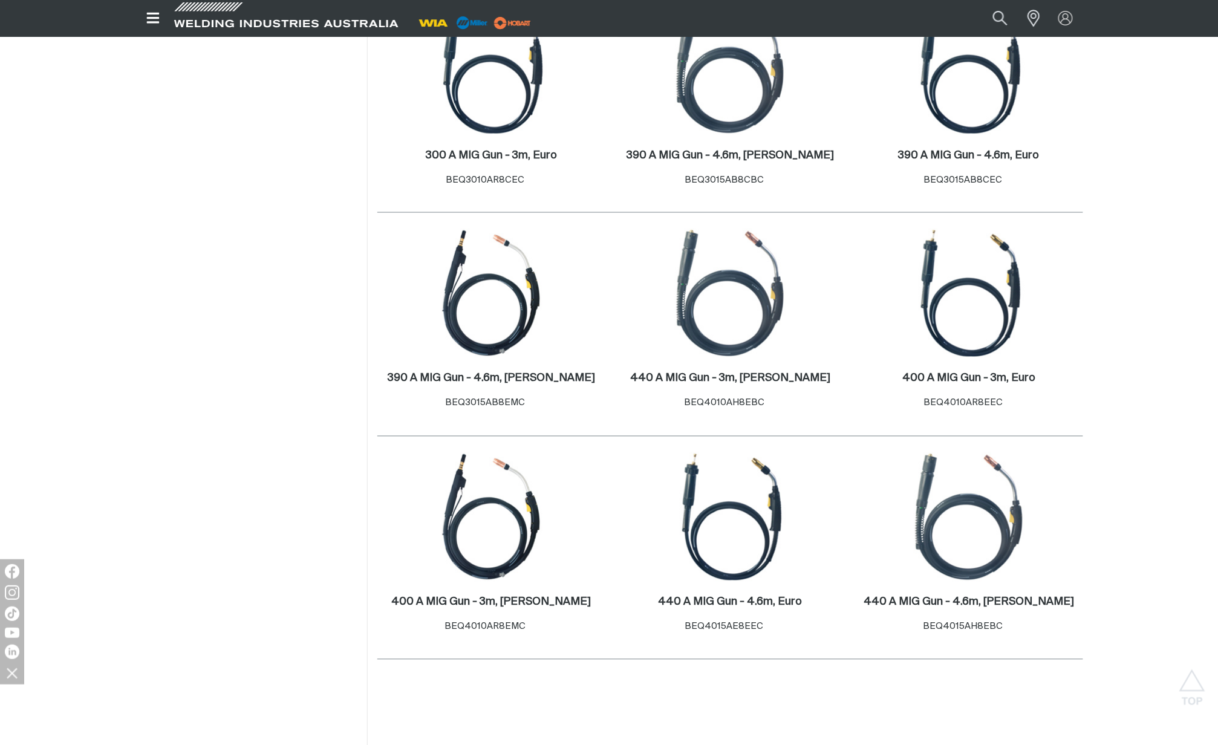
scroll to position [725, 0]
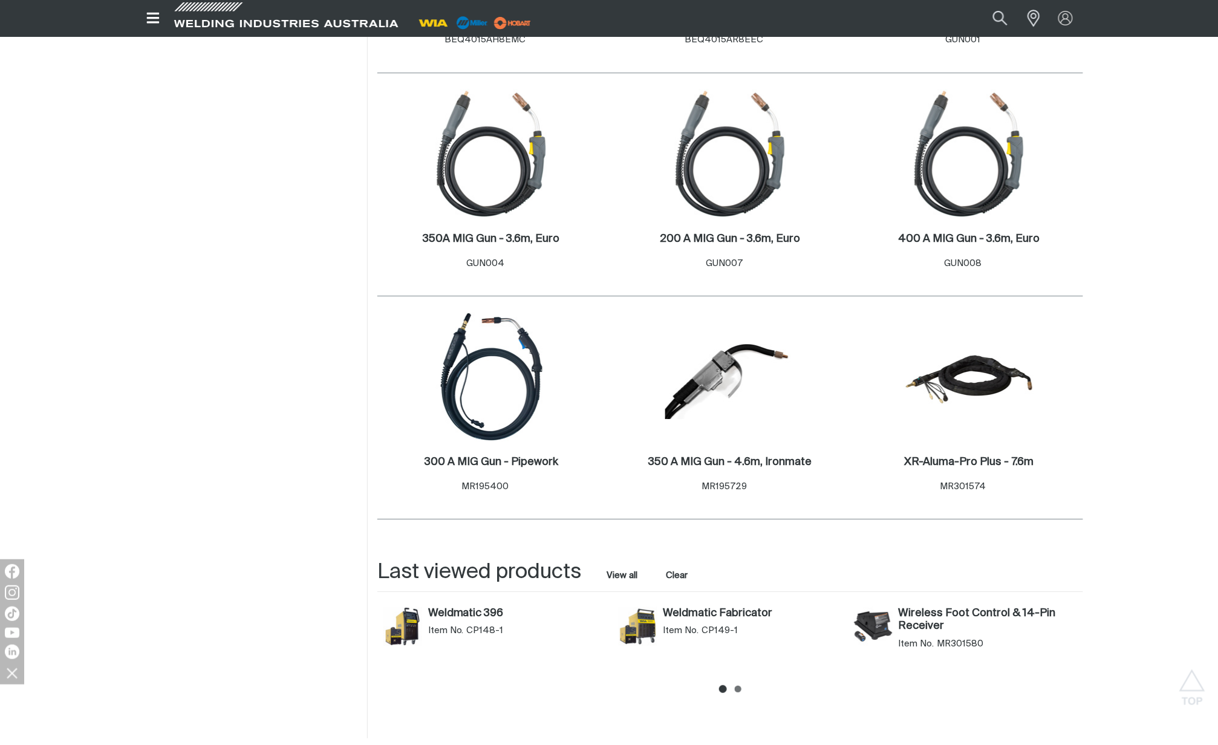
scroll to position [1531, 0]
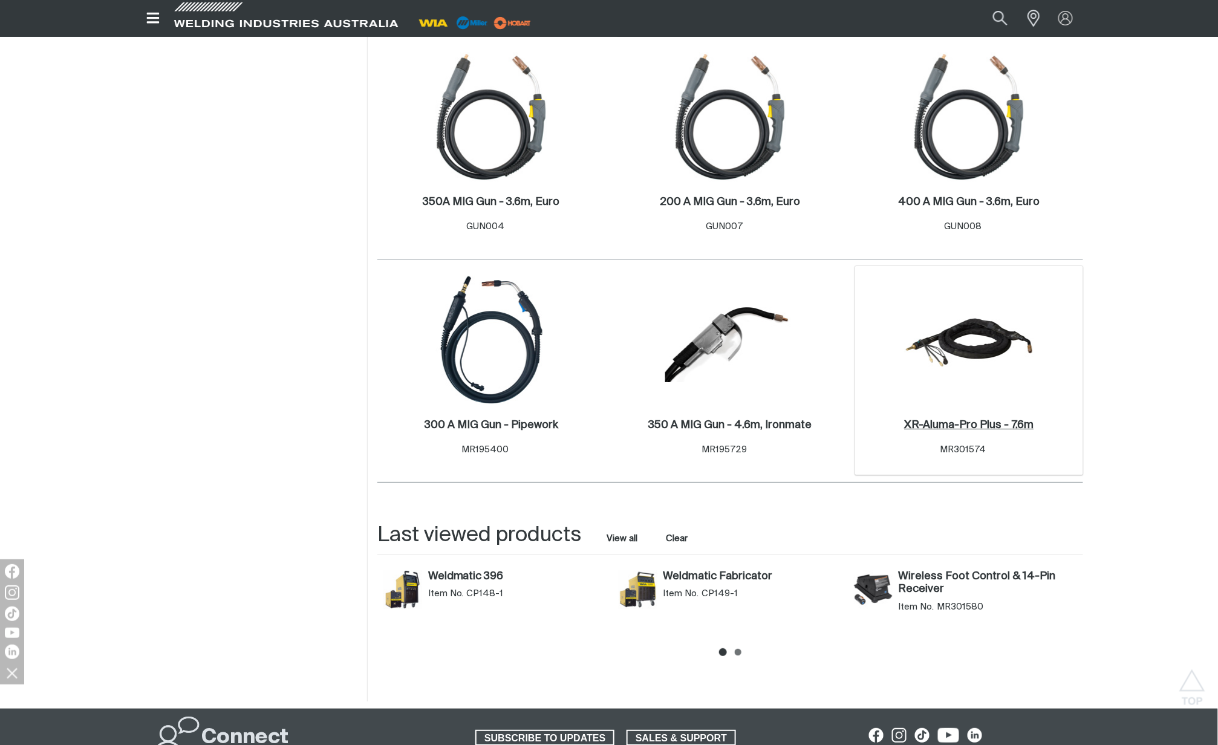
click at [945, 421] on h2 "XR-Aluma-Pro Plus - 7.6m ." at bounding box center [968, 425] width 129 height 11
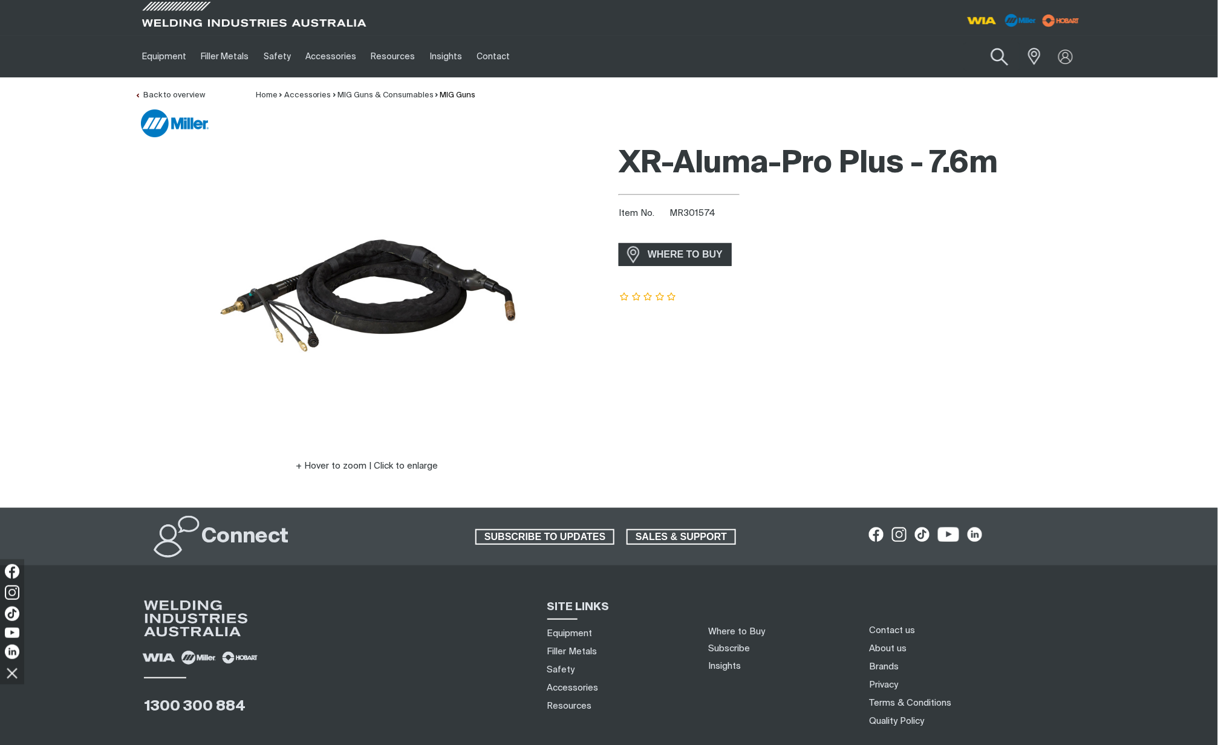
click at [991, 56] on button "Search products" at bounding box center [999, 57] width 49 height 34
click at [917, 51] on input "Search" at bounding box center [926, 56] width 186 height 27
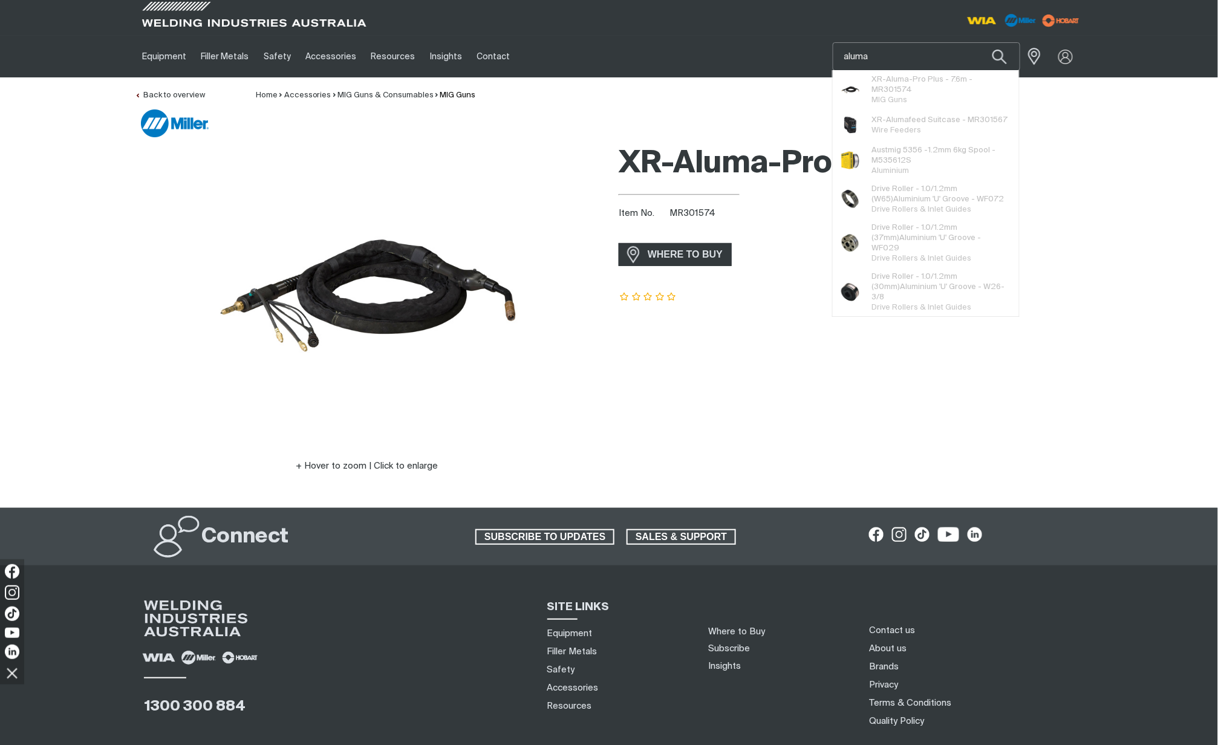
type input "aluma"
click at [979, 42] on button "Search products" at bounding box center [999, 56] width 41 height 28
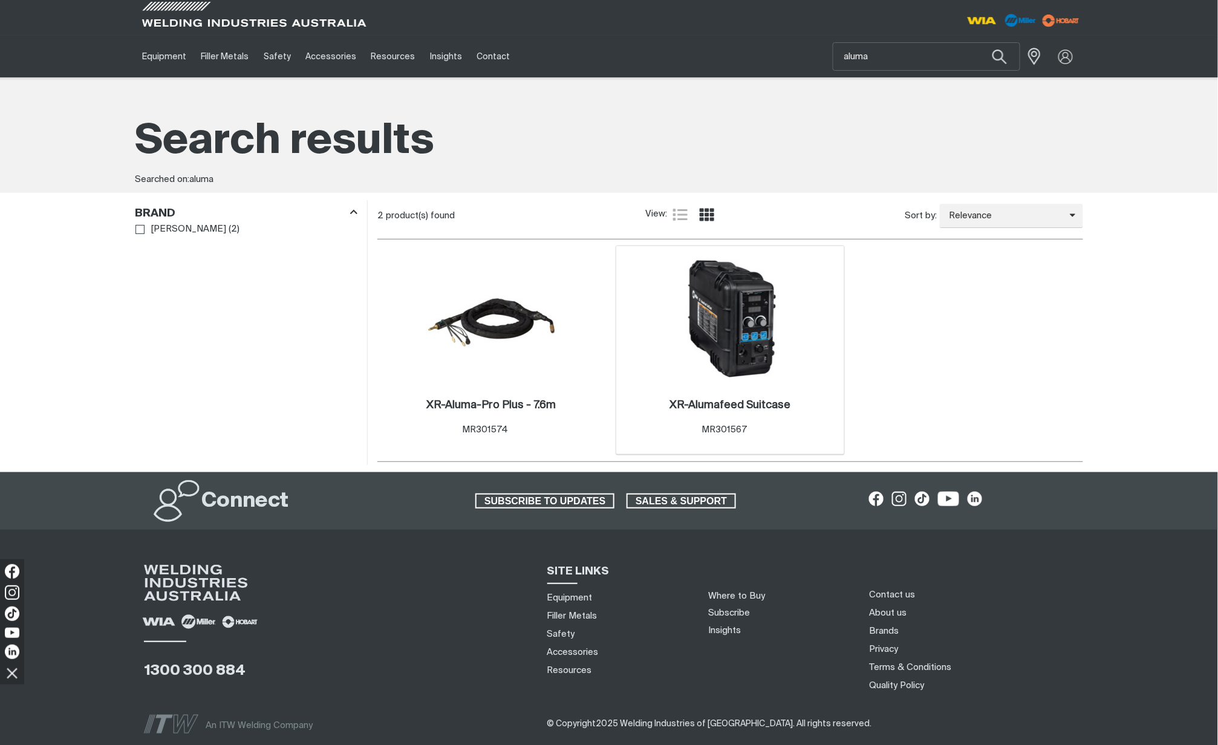
click at [753, 358] on img at bounding box center [730, 319] width 129 height 129
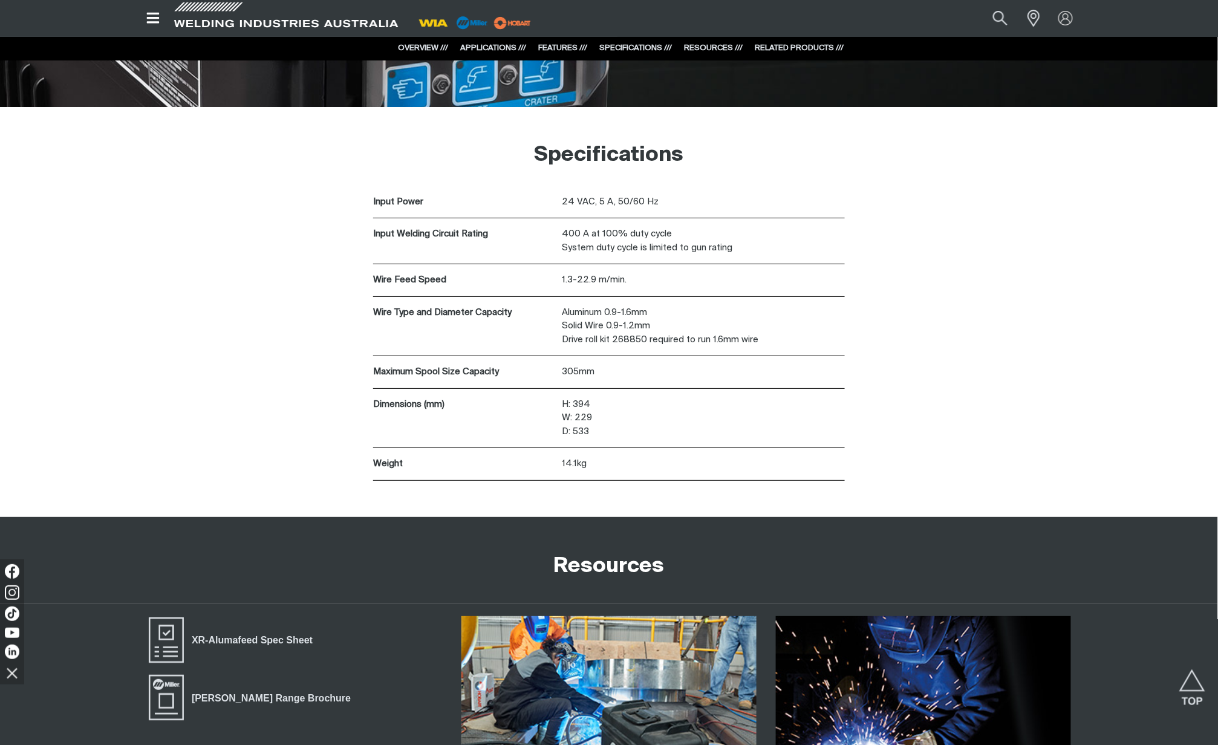
scroll to position [1612, 0]
